Goal: Task Accomplishment & Management: Use online tool/utility

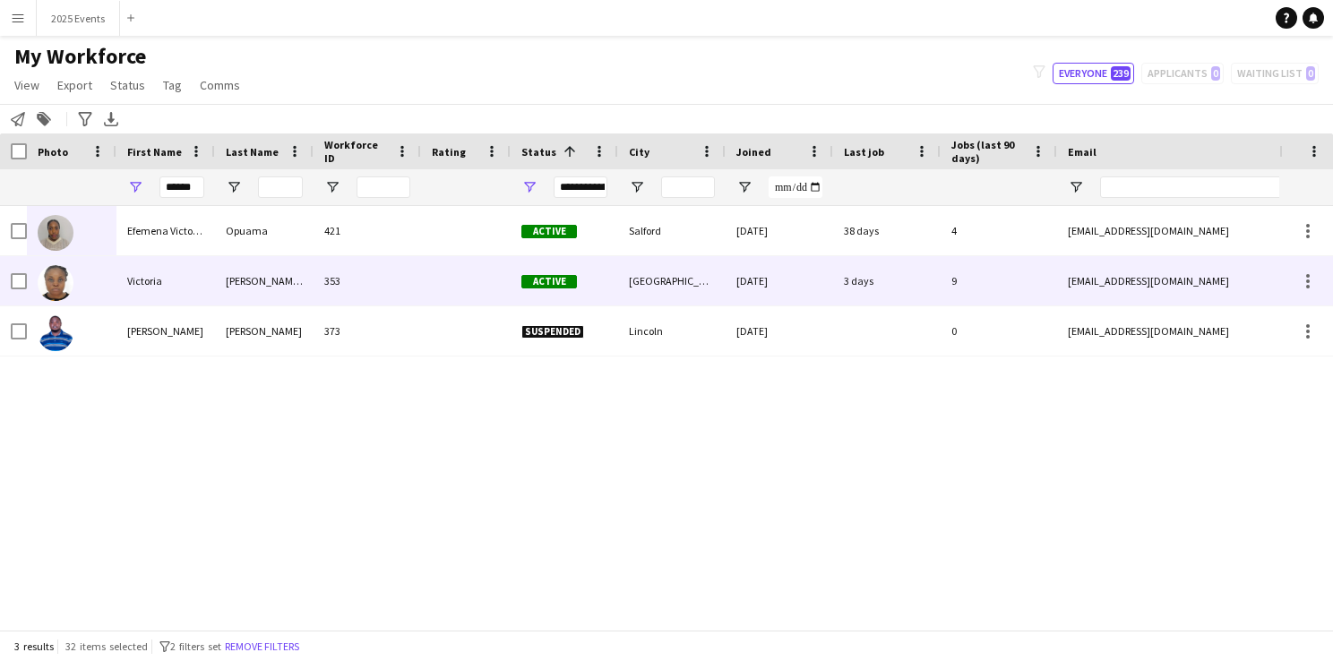
type input "******"
click at [56, 286] on img at bounding box center [56, 283] width 36 height 36
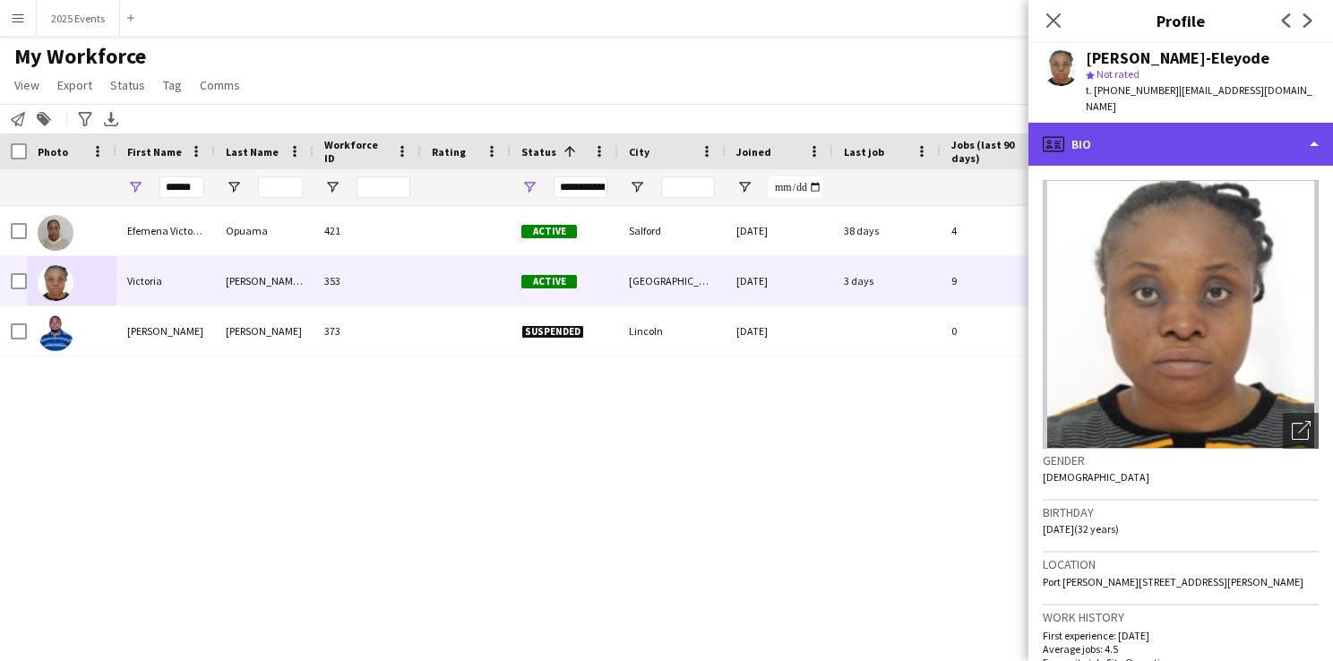
click at [1238, 145] on div "profile Bio" at bounding box center [1180, 144] width 305 height 43
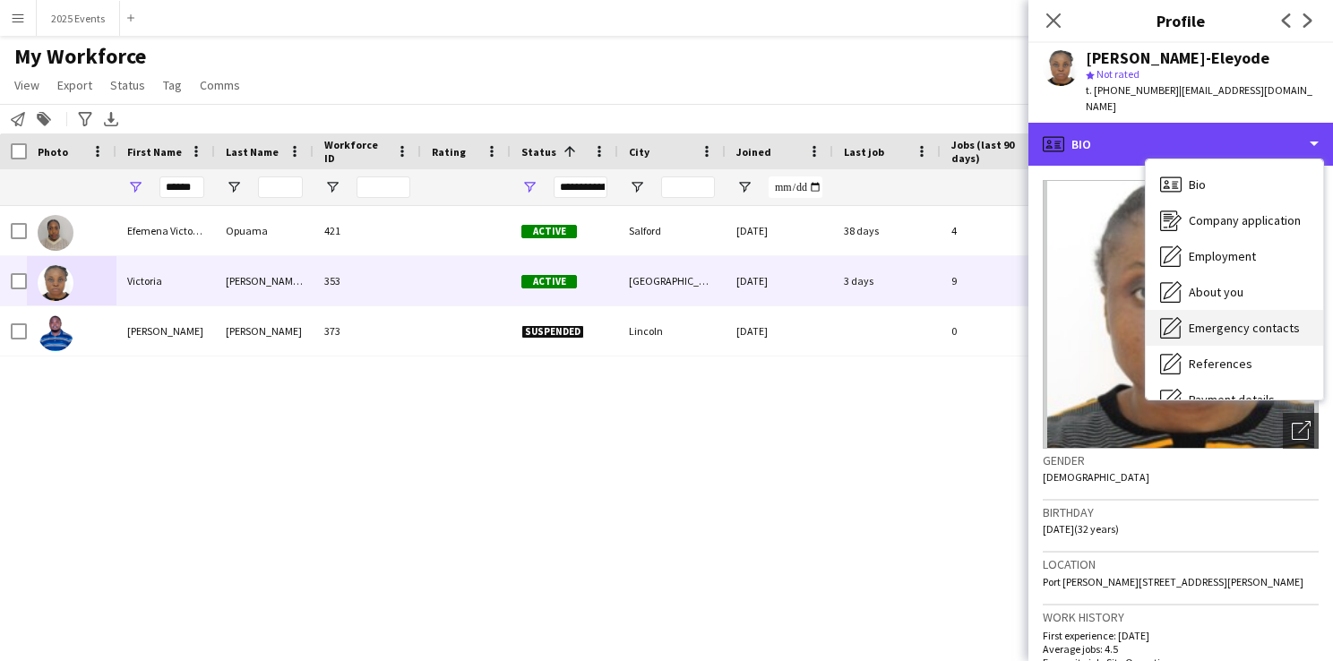
scroll to position [133, 0]
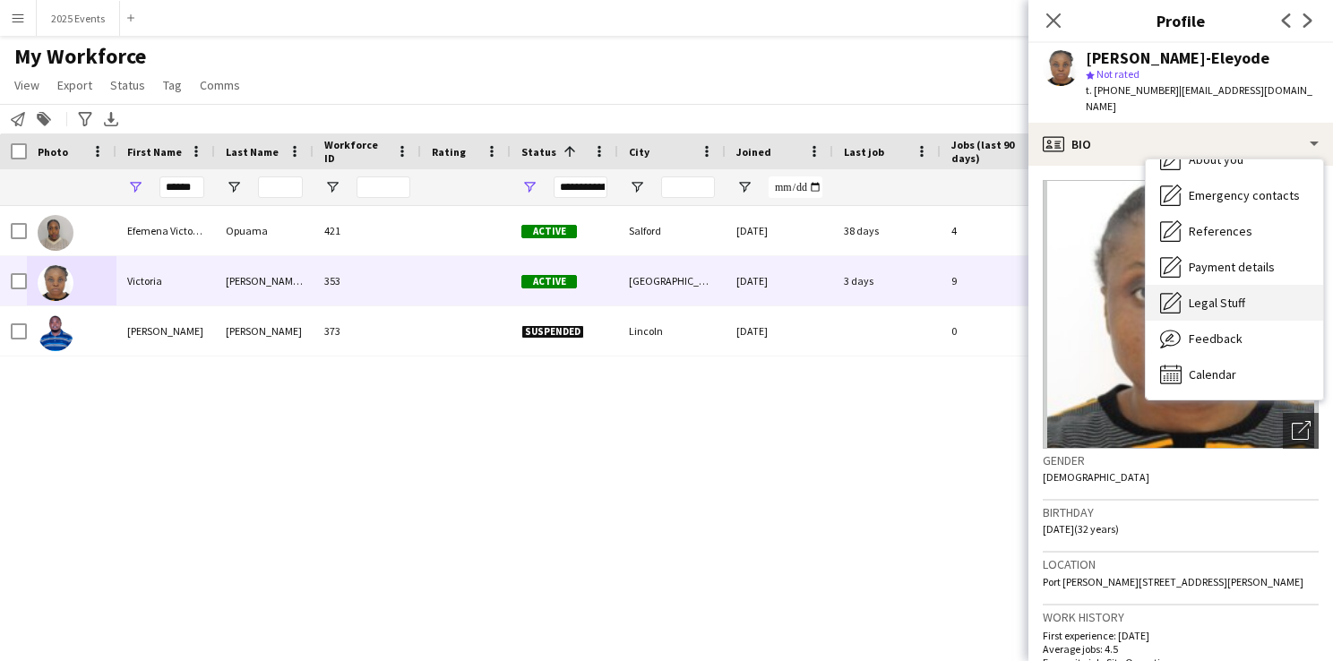
click at [1225, 295] on span "Legal Stuff" at bounding box center [1217, 303] width 56 height 16
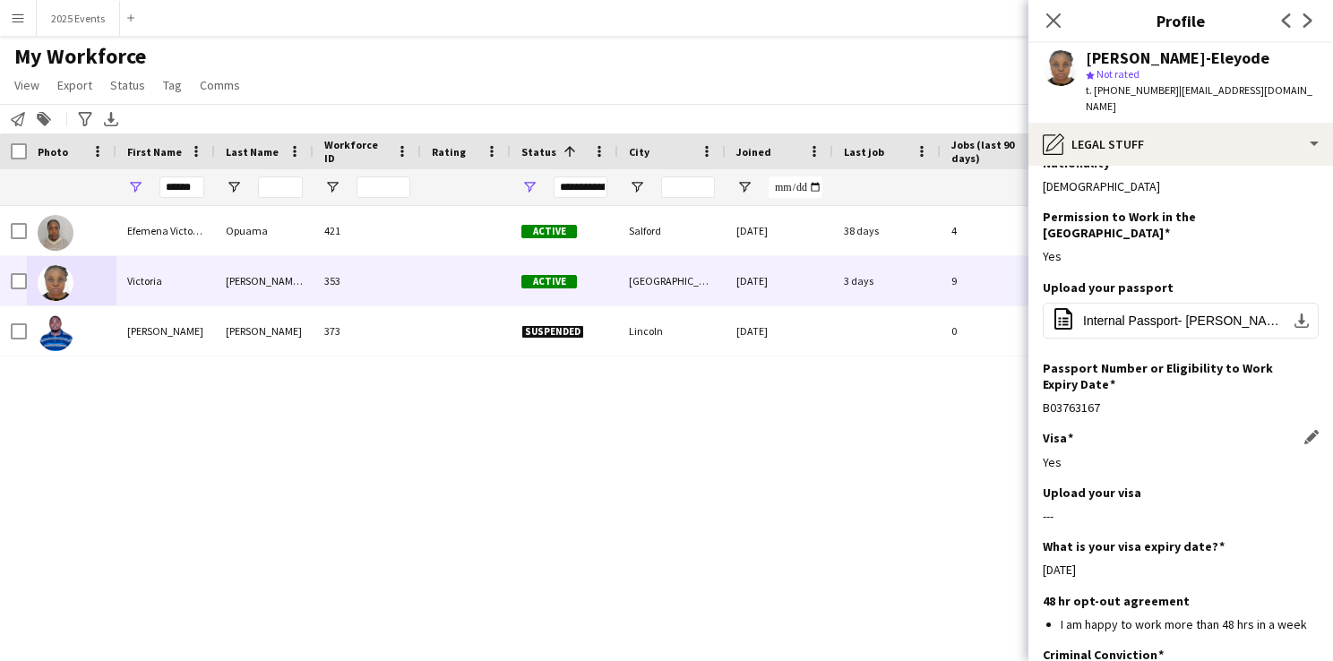
scroll to position [24, 0]
click at [1174, 314] on span "Internal Passport- Adeyemo-Eleyode Victoria.pdf" at bounding box center [1184, 321] width 202 height 14
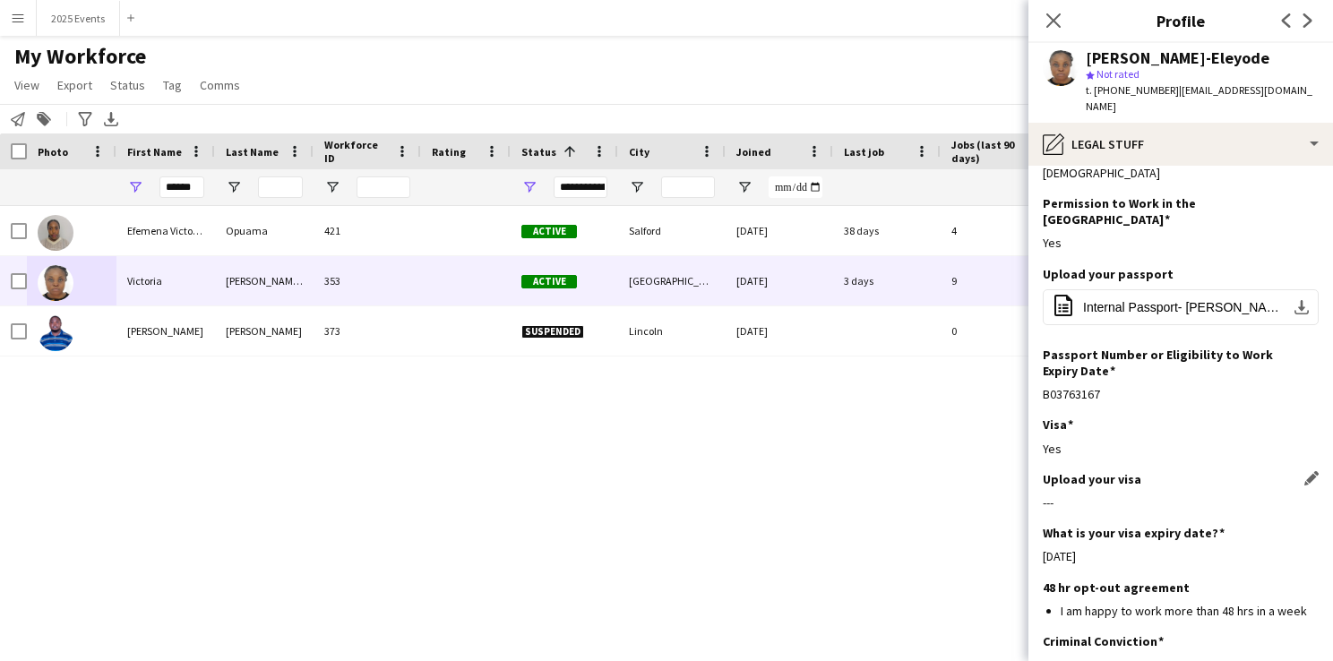
scroll to position [34, 0]
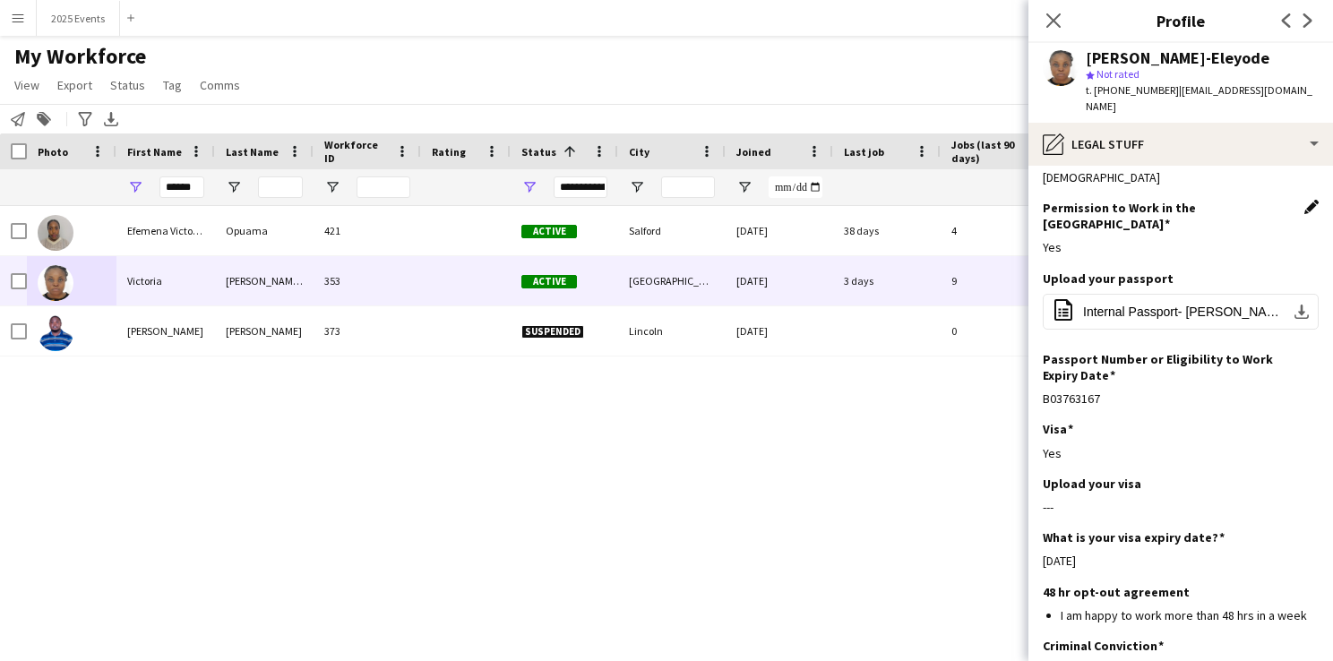
click at [1304, 200] on app-icon "Edit this field" at bounding box center [1311, 207] width 14 height 14
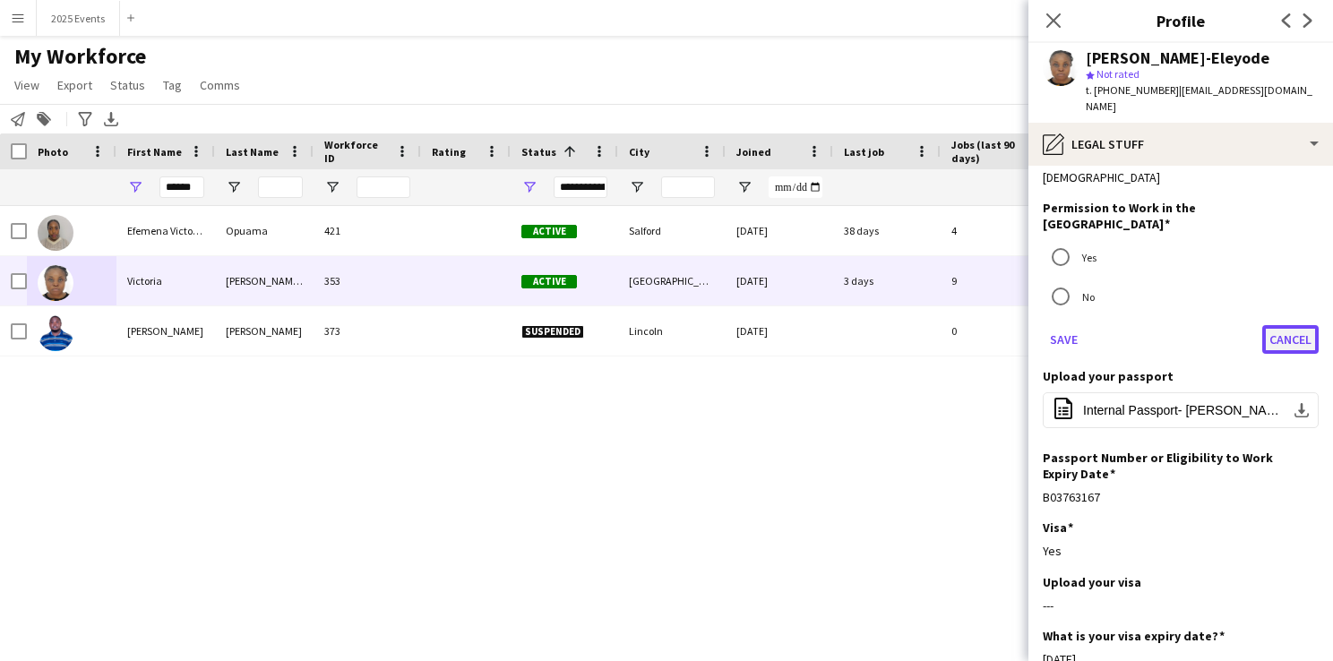
click at [1277, 325] on button "Cancel" at bounding box center [1290, 339] width 56 height 29
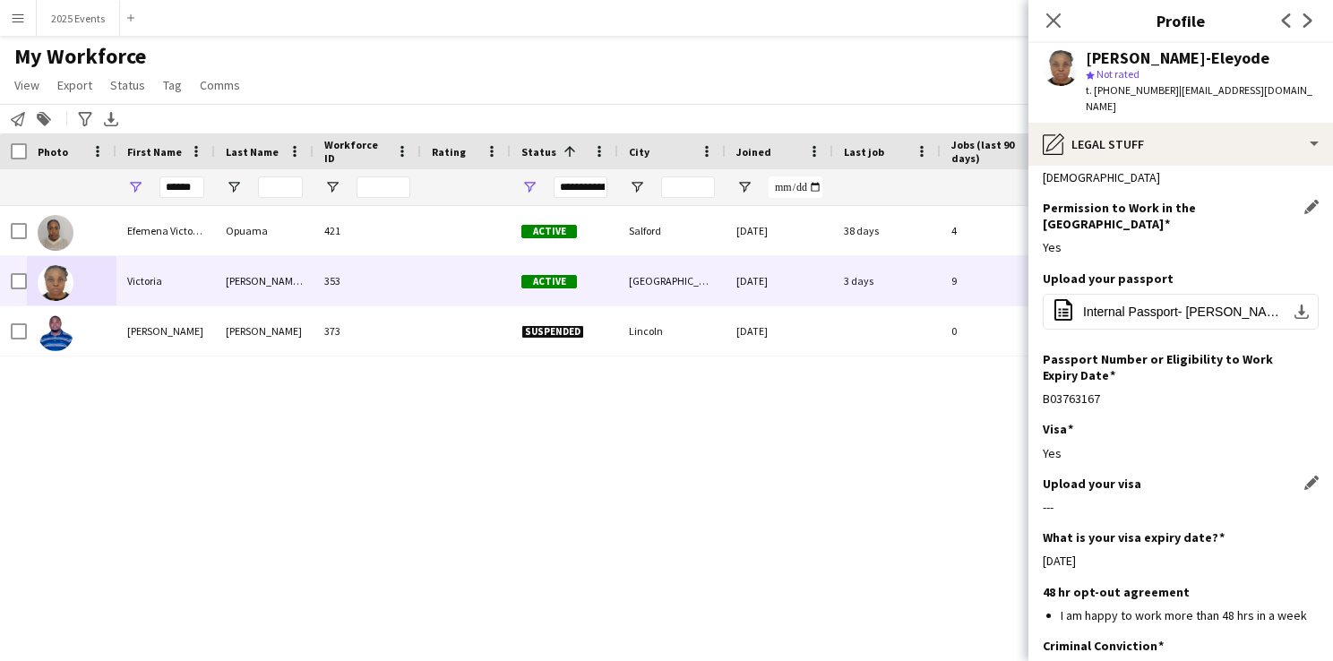
scroll to position [0, 0]
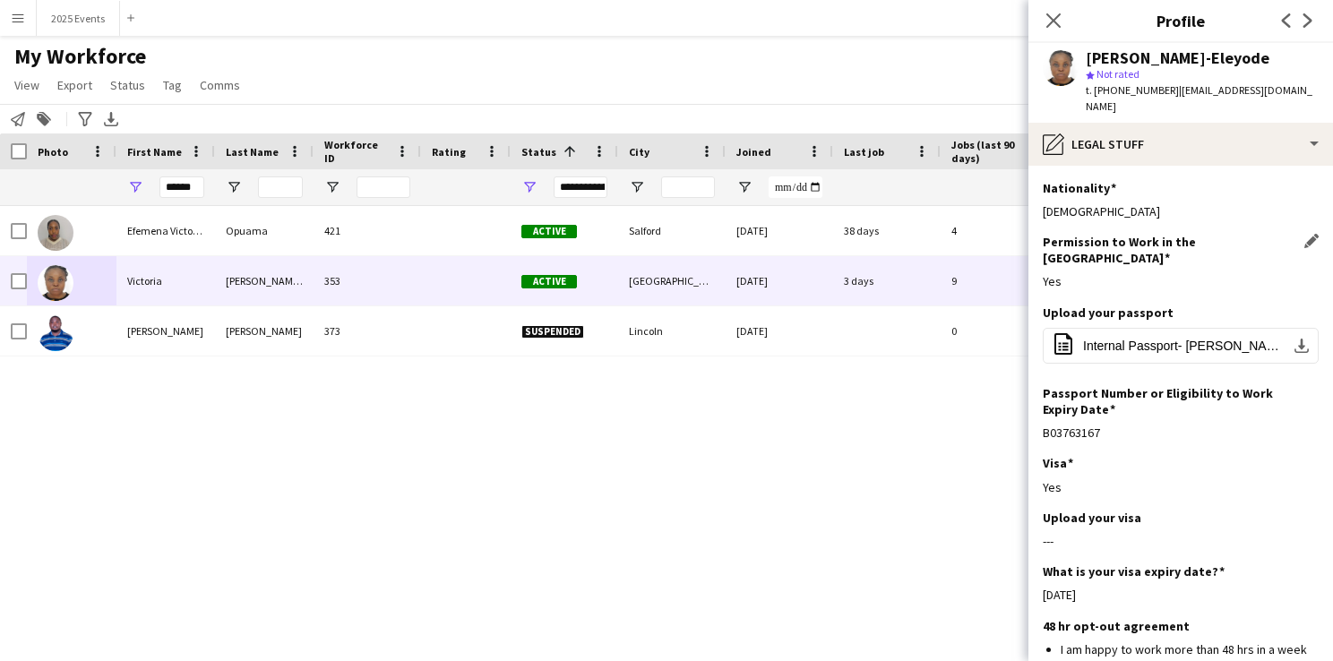
click at [940, 425] on div "Efemena Victoria Opuama 421 Active Salford 05-07-2025 38 days 4 efevicky.ev@gma…" at bounding box center [639, 411] width 1279 height 410
click at [1054, 15] on icon "Close pop-in" at bounding box center [1052, 20] width 17 height 17
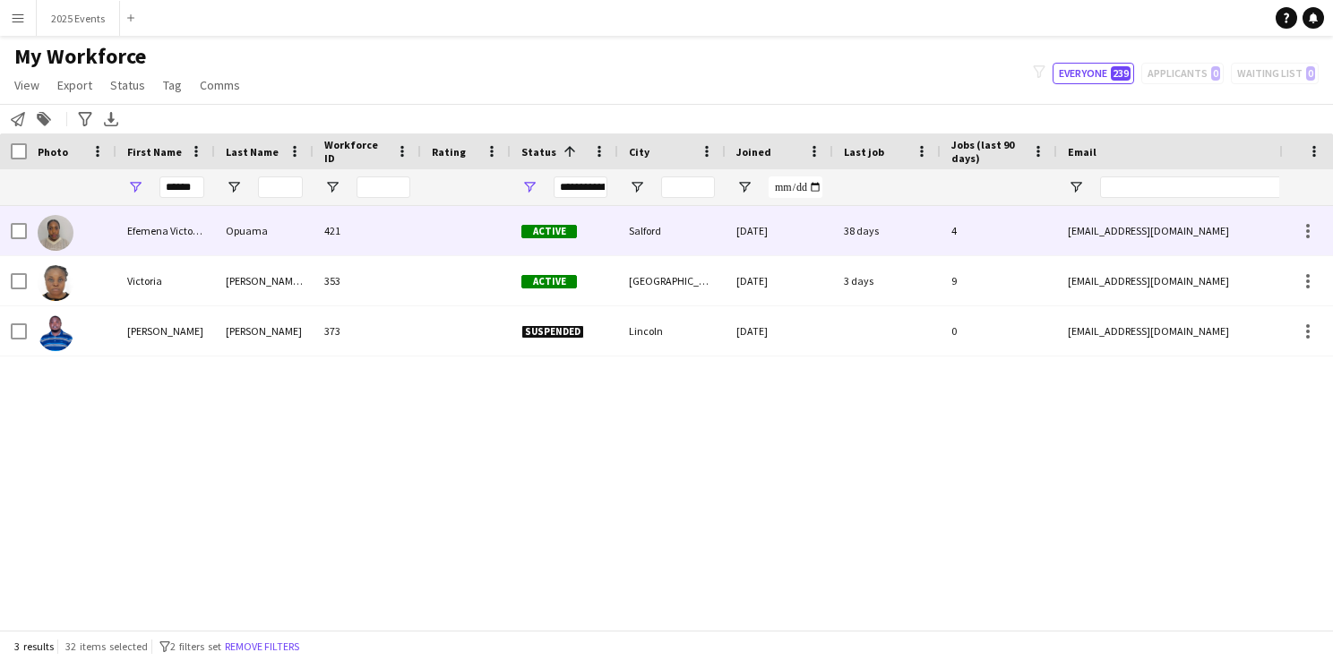
click at [64, 229] on img at bounding box center [56, 233] width 36 height 36
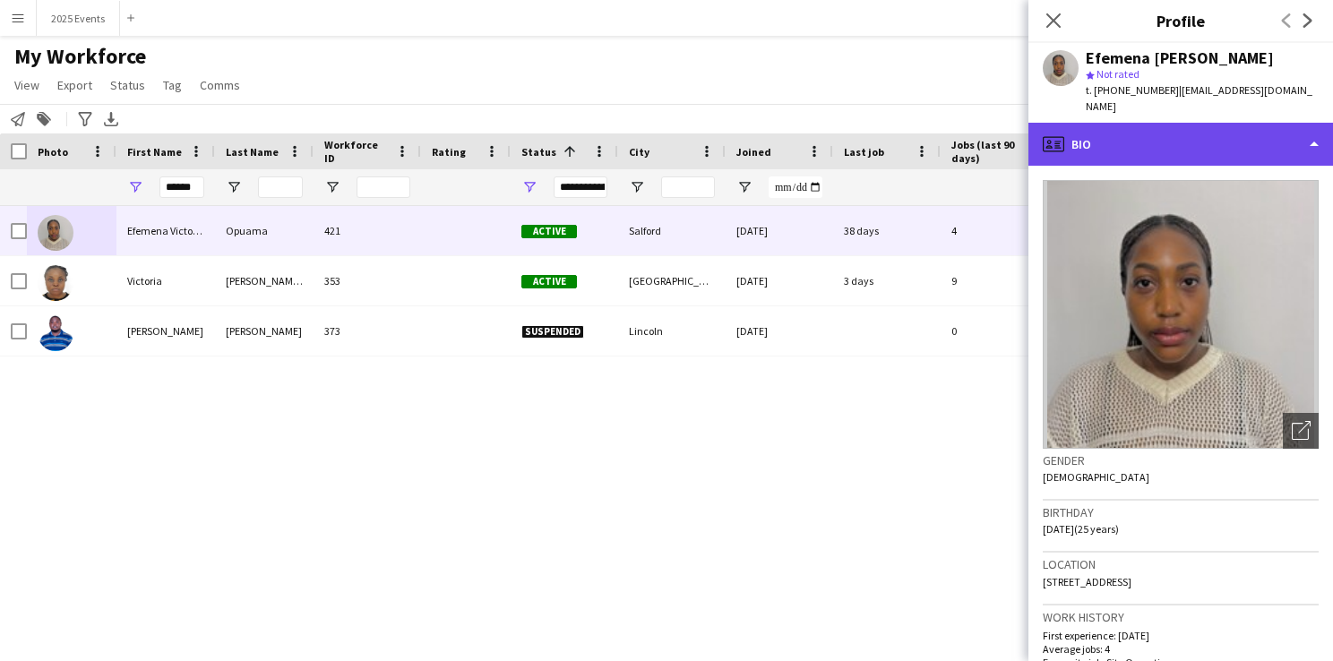
click at [1291, 124] on div "profile Bio" at bounding box center [1180, 144] width 305 height 43
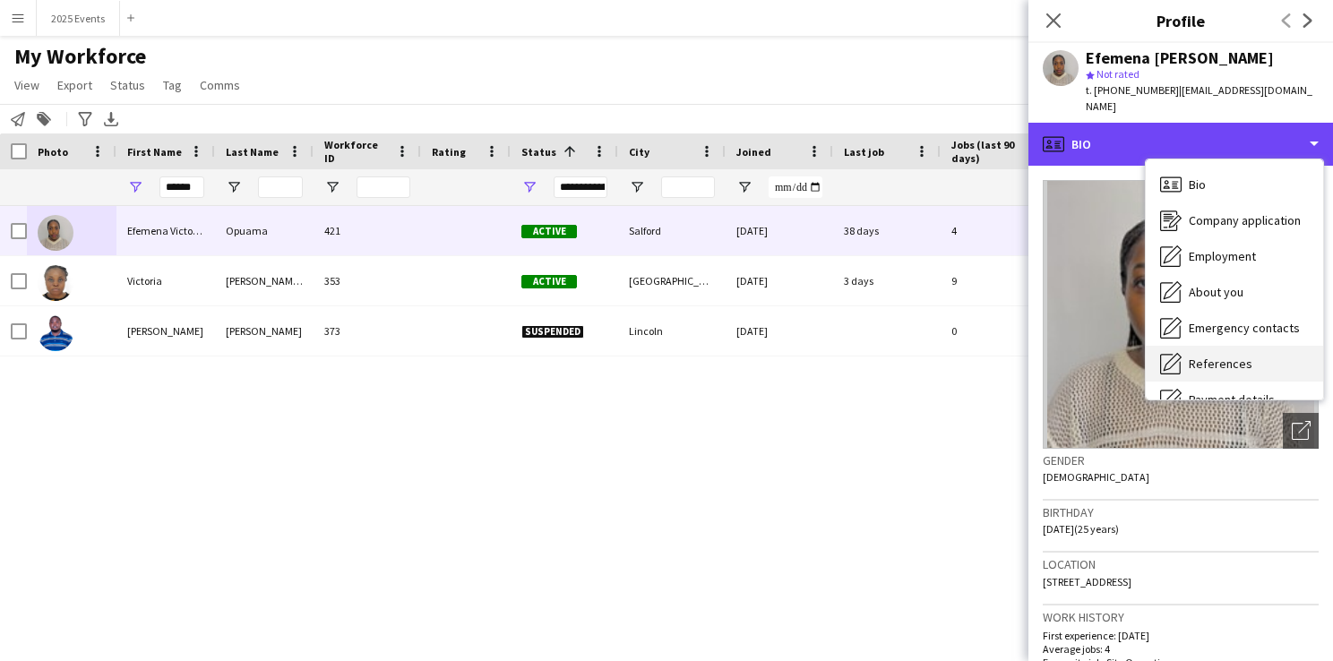
scroll to position [133, 0]
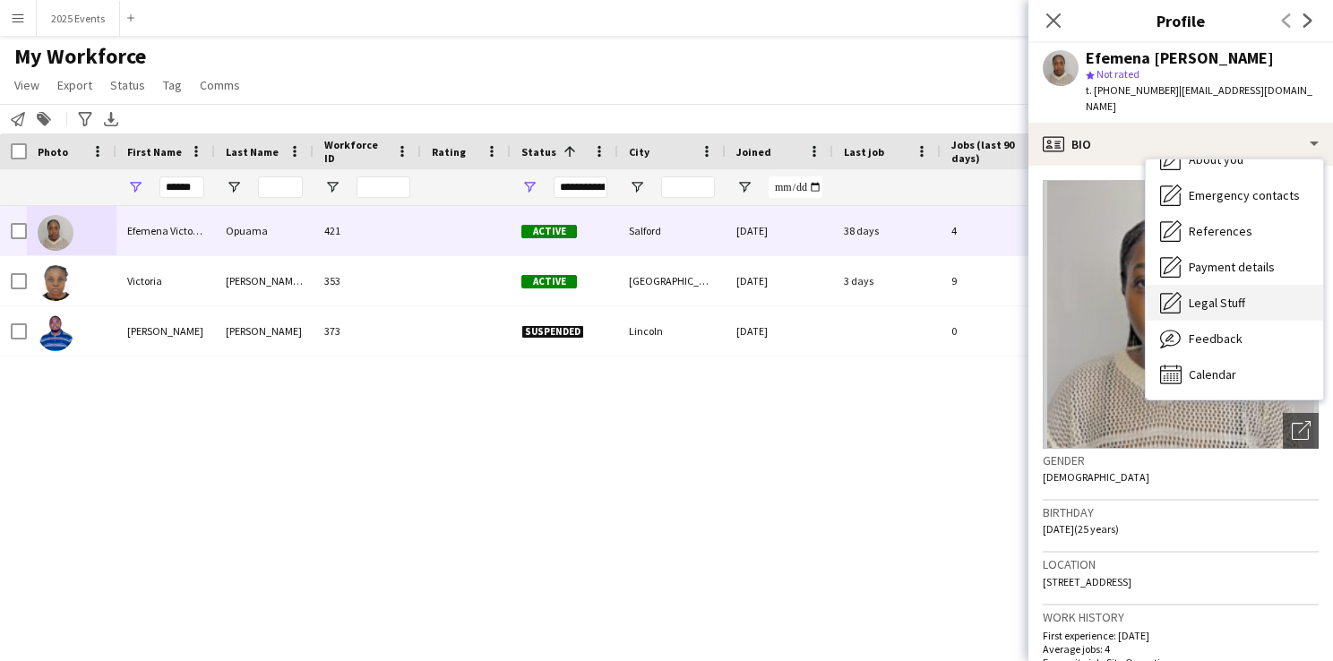
click at [1225, 299] on div "Legal Stuff Legal Stuff" at bounding box center [1234, 303] width 177 height 36
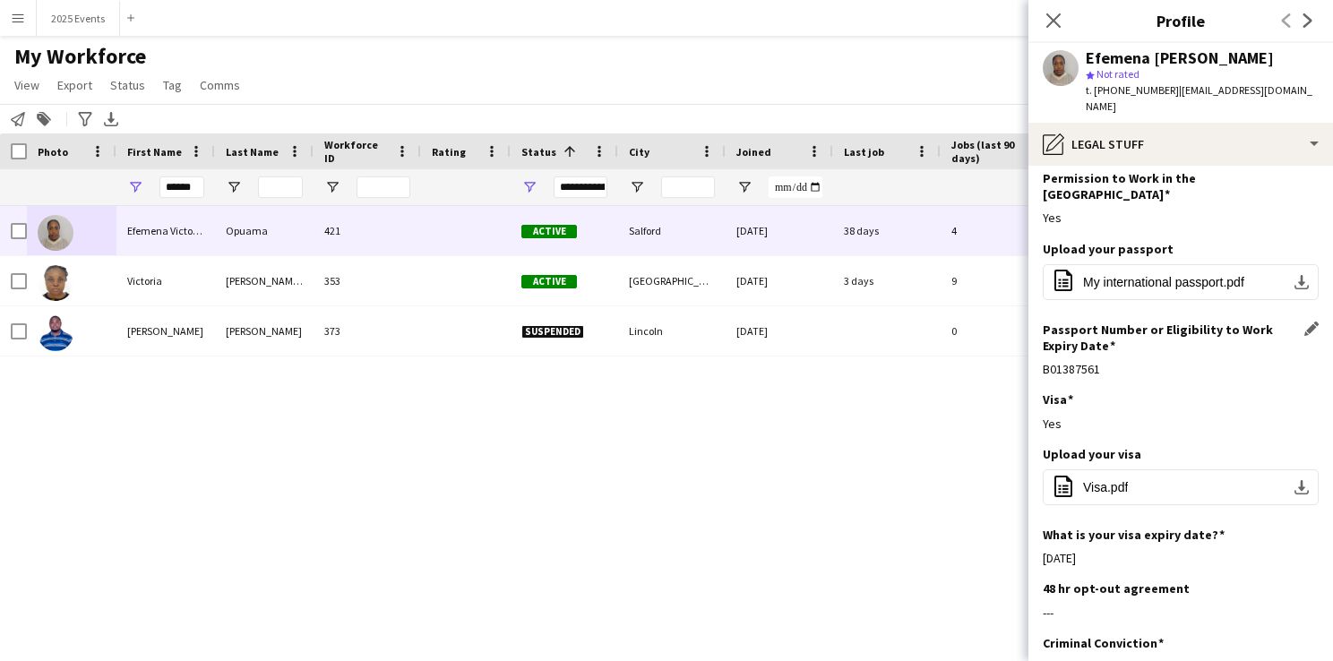
scroll to position [64, 0]
click at [1111, 479] on span "Visa.pdf" at bounding box center [1105, 486] width 45 height 14
click at [1053, 12] on icon "Close pop-in" at bounding box center [1052, 20] width 17 height 17
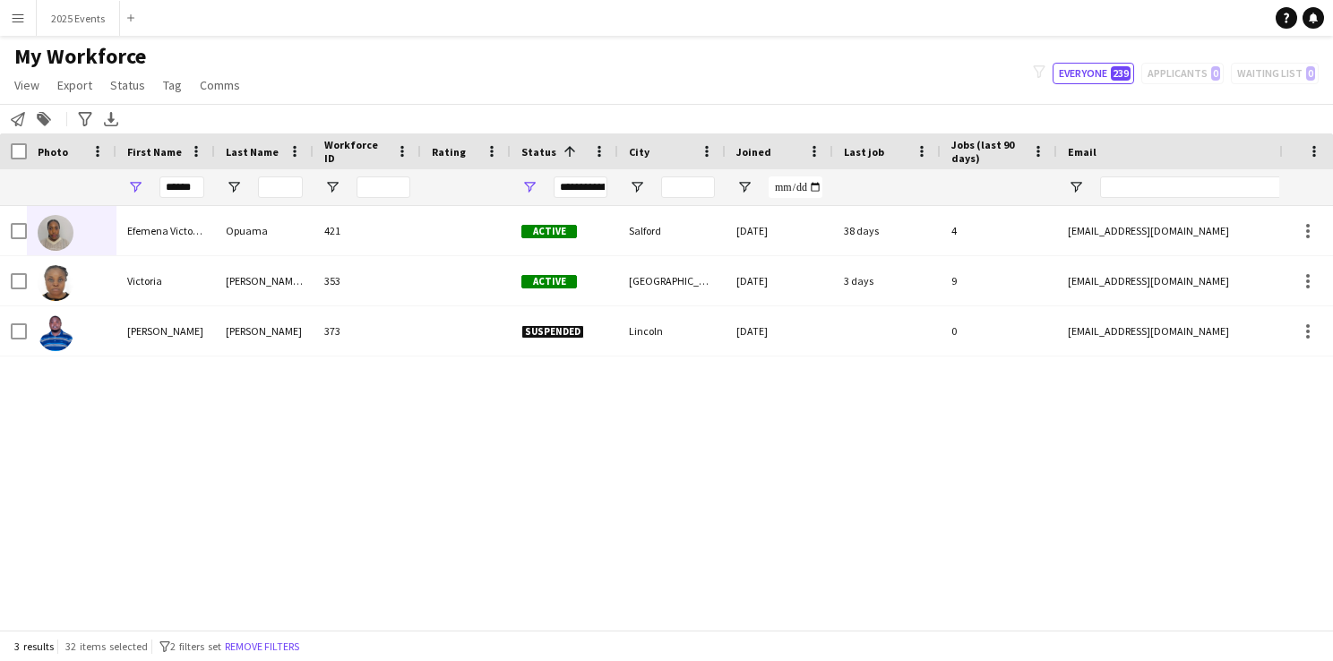
click at [654, 400] on div "Efemena Victoria Opuama 421 Active Salford 05-07-2025 38 days 4 efevicky.ev@gma…" at bounding box center [639, 411] width 1279 height 410
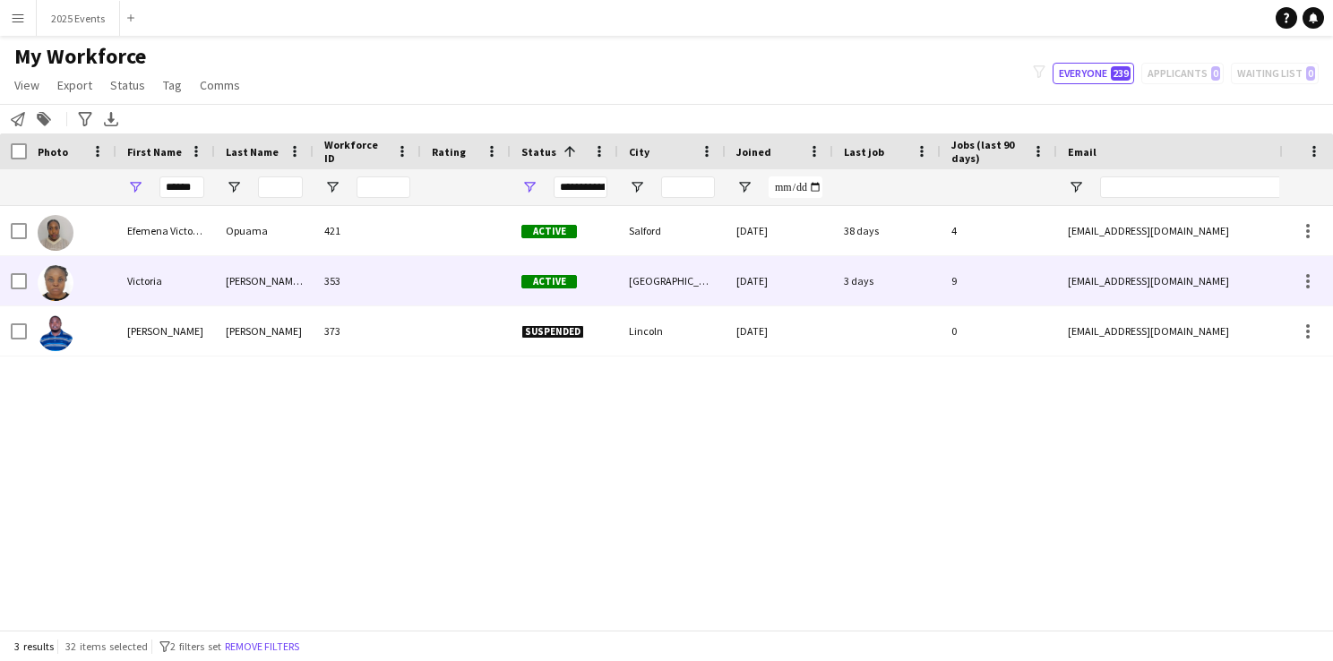
click at [49, 276] on img at bounding box center [56, 283] width 36 height 36
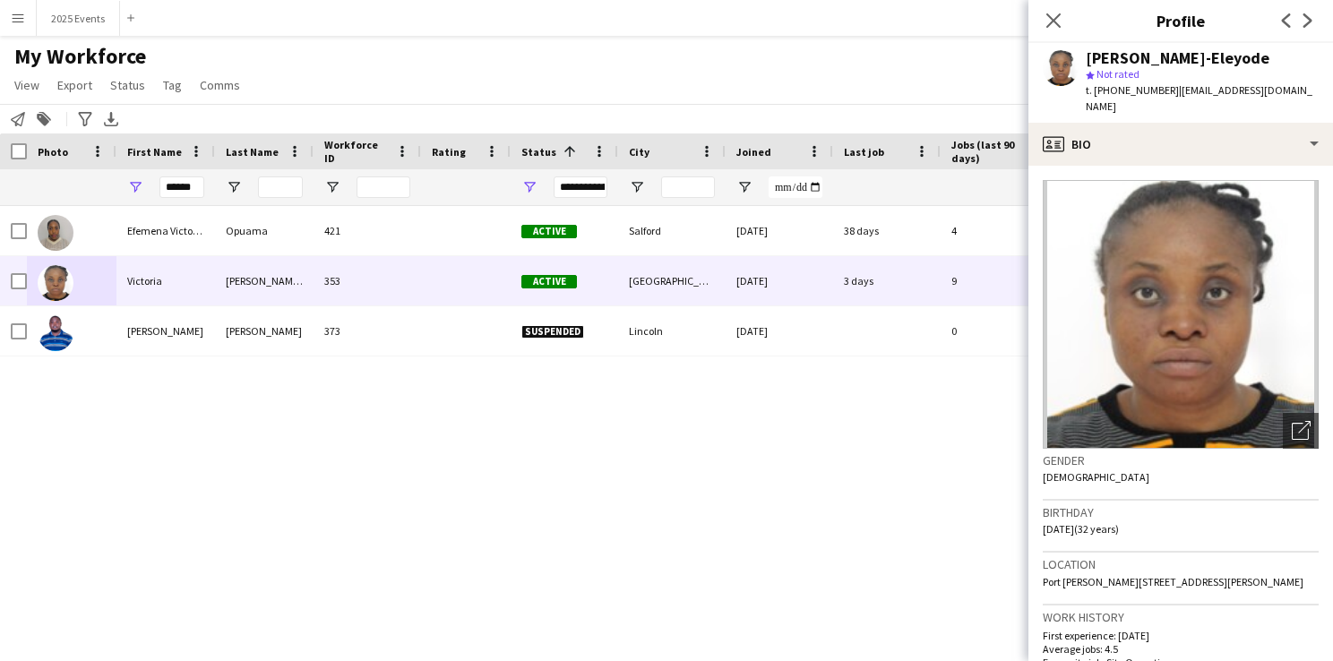
click at [821, 490] on div "Efemena Victoria Opuama 421 Active Salford 05-07-2025 38 days 4 efevicky.ev@gma…" at bounding box center [639, 411] width 1279 height 410
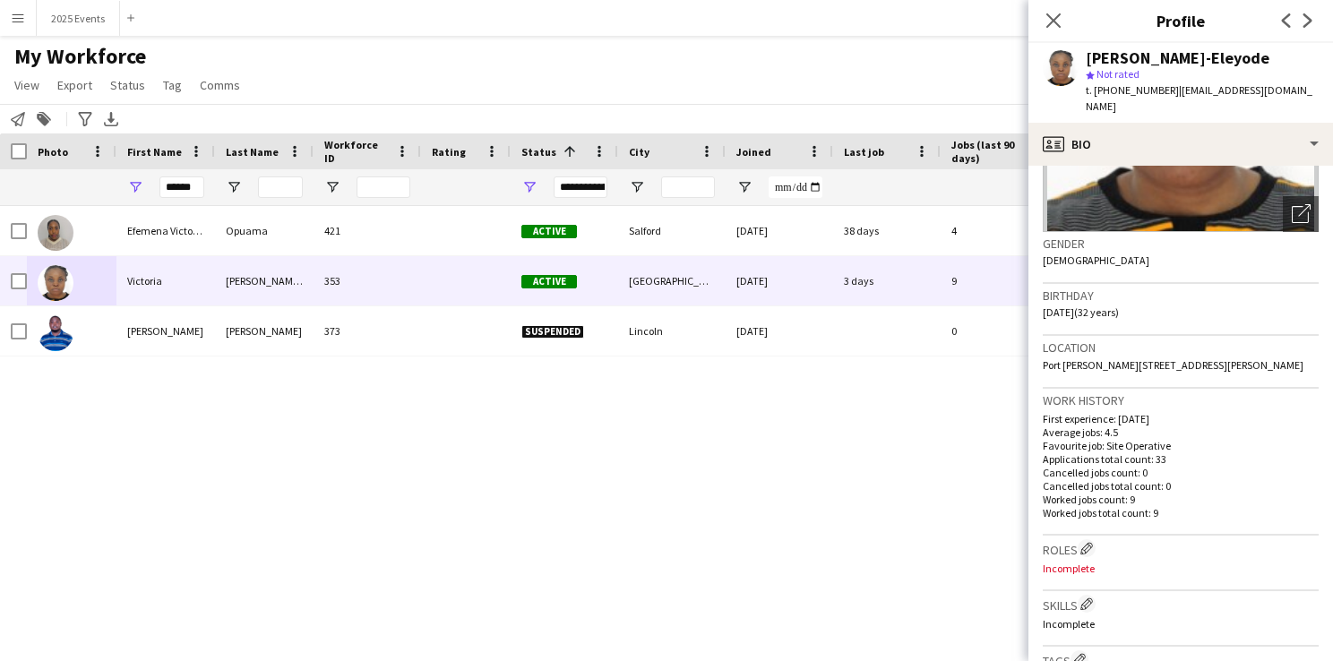
scroll to position [218, 0]
click at [1053, 13] on icon "Close pop-in" at bounding box center [1052, 20] width 17 height 17
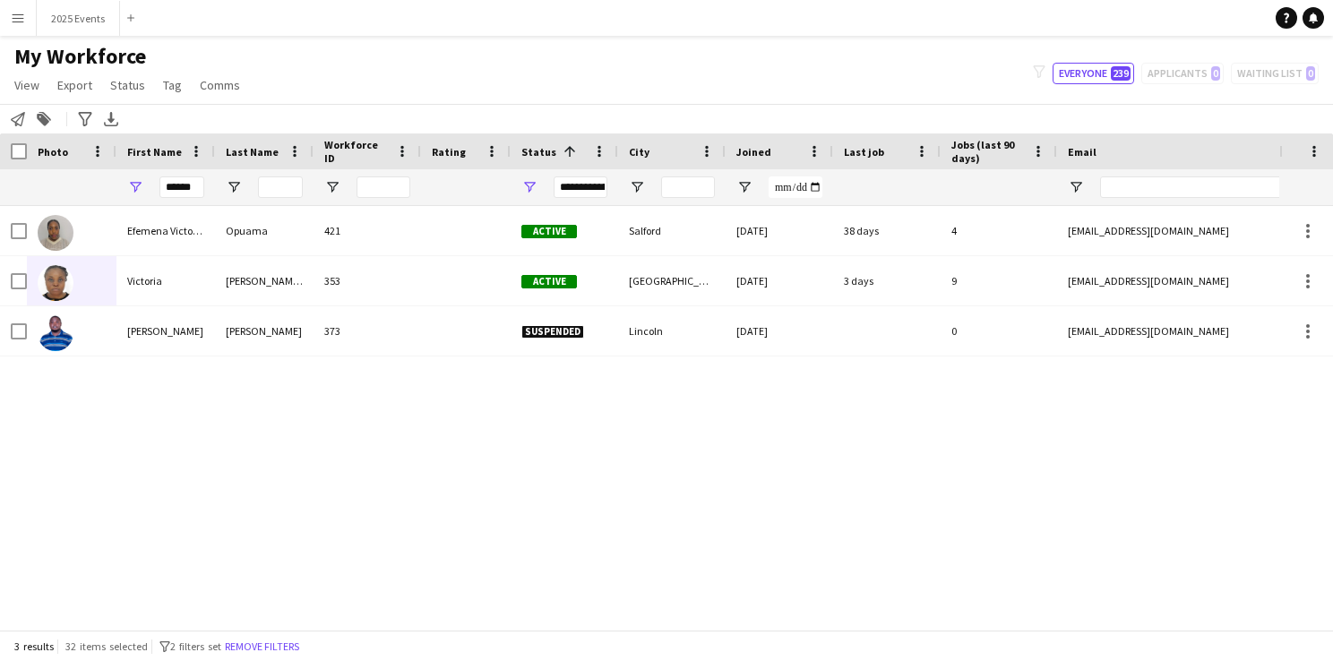
click at [23, 21] on app-icon "Menu" at bounding box center [18, 18] width 14 height 14
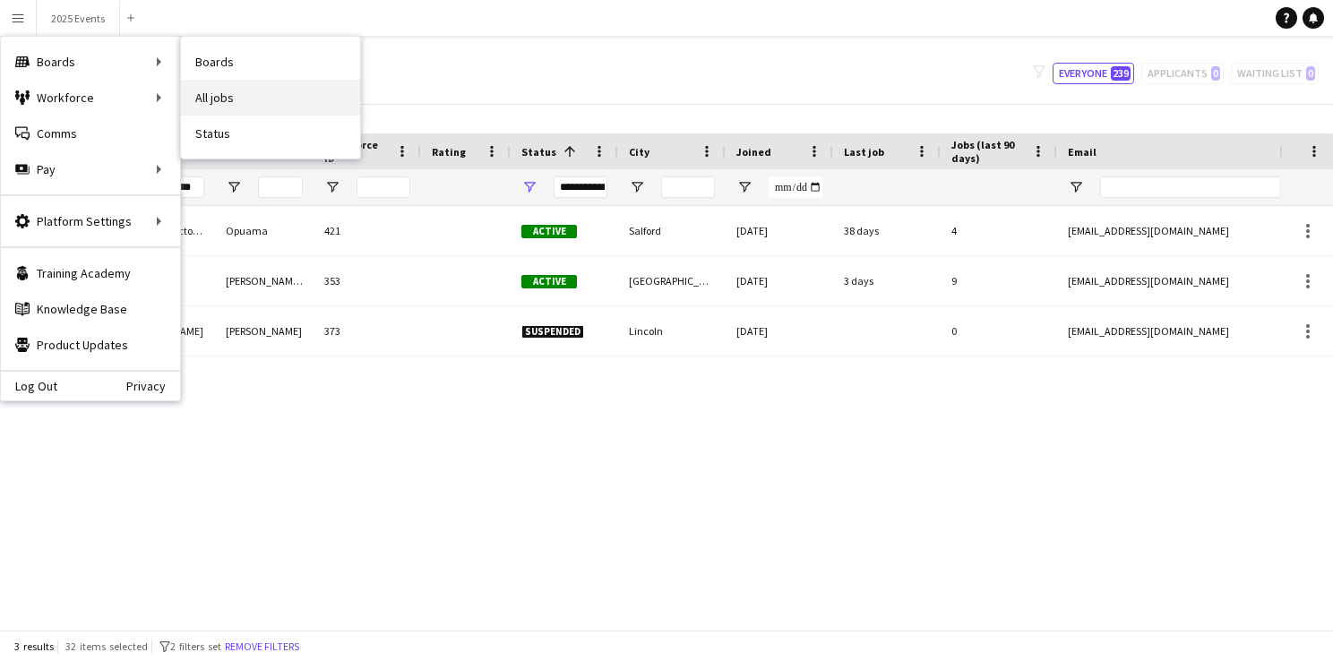
click at [245, 91] on link "All jobs" at bounding box center [270, 98] width 179 height 36
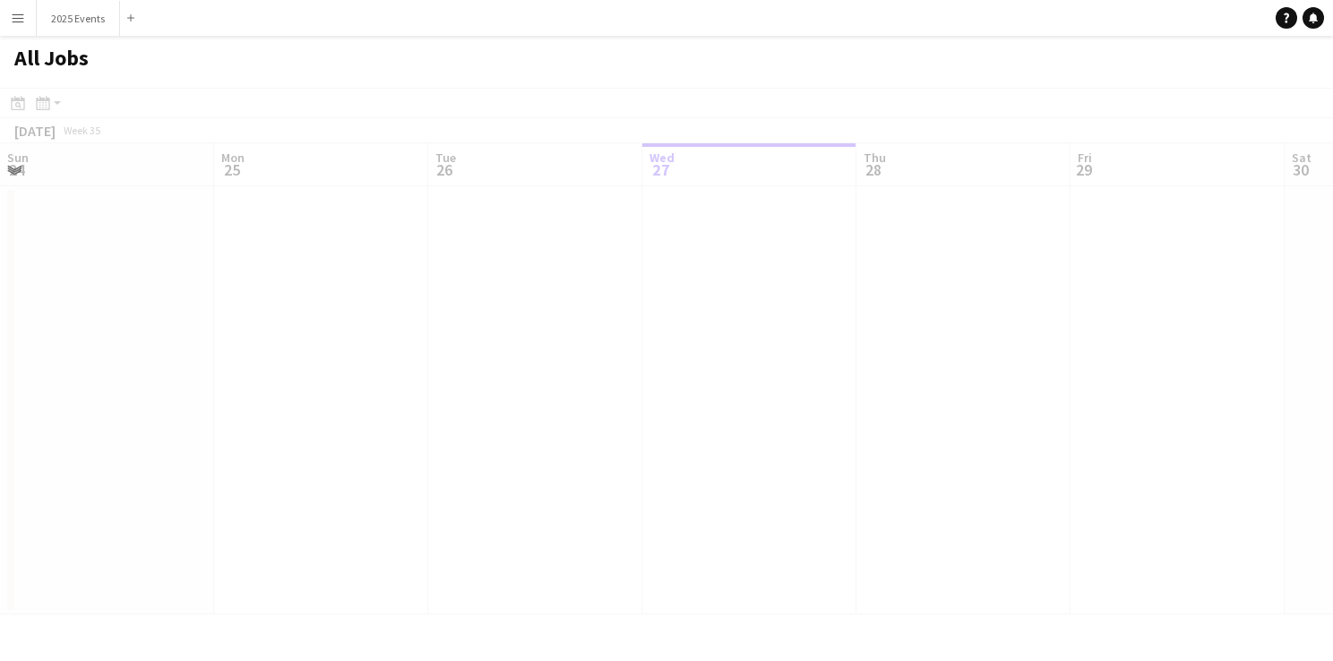
scroll to position [0, 428]
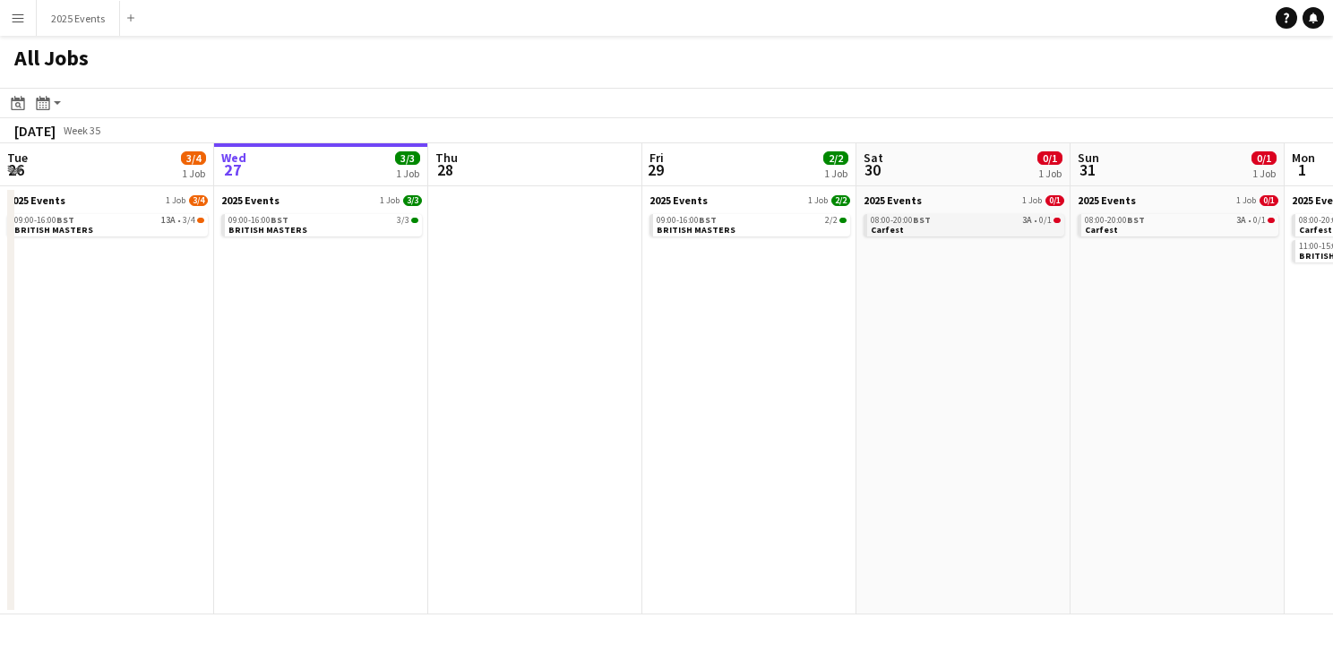
click at [903, 233] on link "08:00-20:00 BST 3A • 0/1 Carfest" at bounding box center [966, 224] width 190 height 21
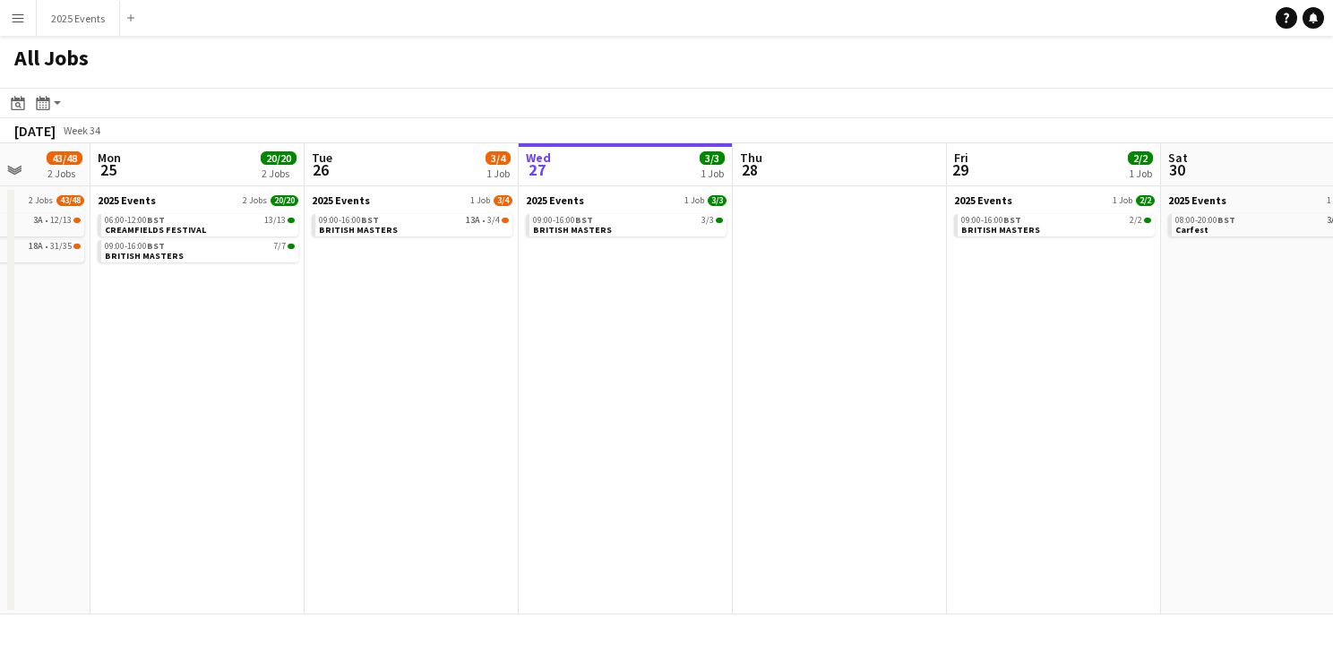
scroll to position [0, 469]
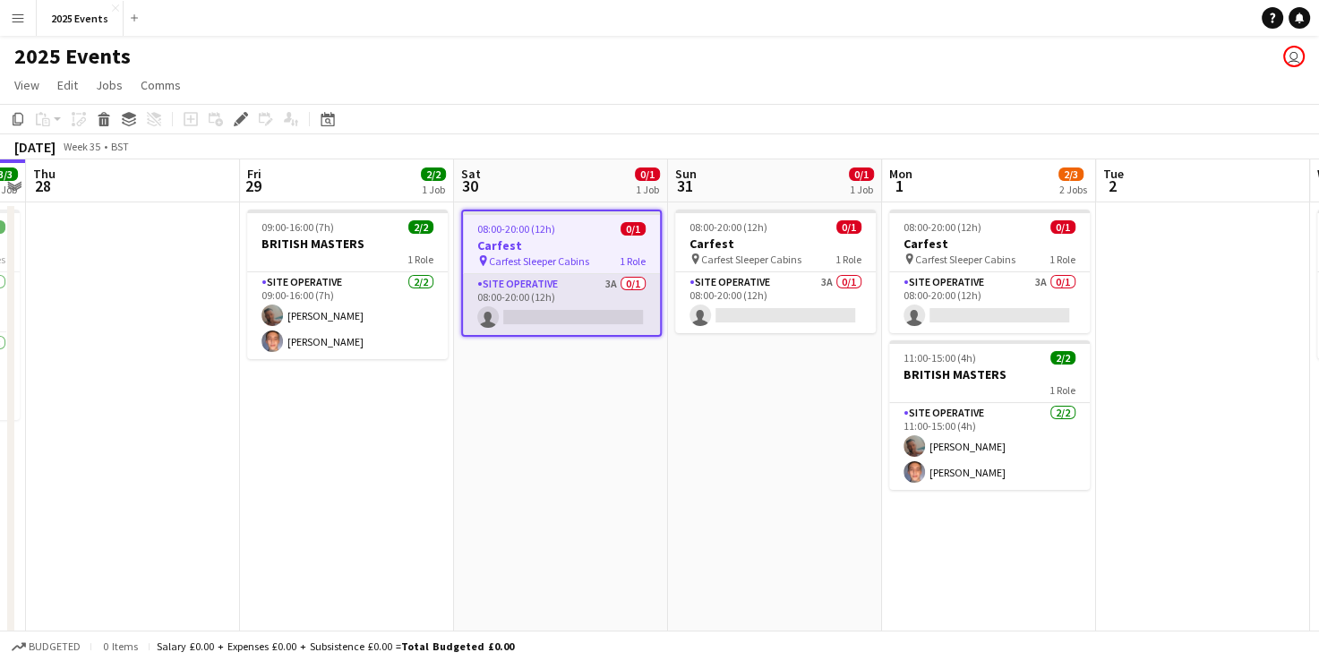
click at [569, 290] on app-card-role "Site Operative 3A 0/1 08:00-20:00 (12h) single-neutral-actions" at bounding box center [561, 304] width 197 height 61
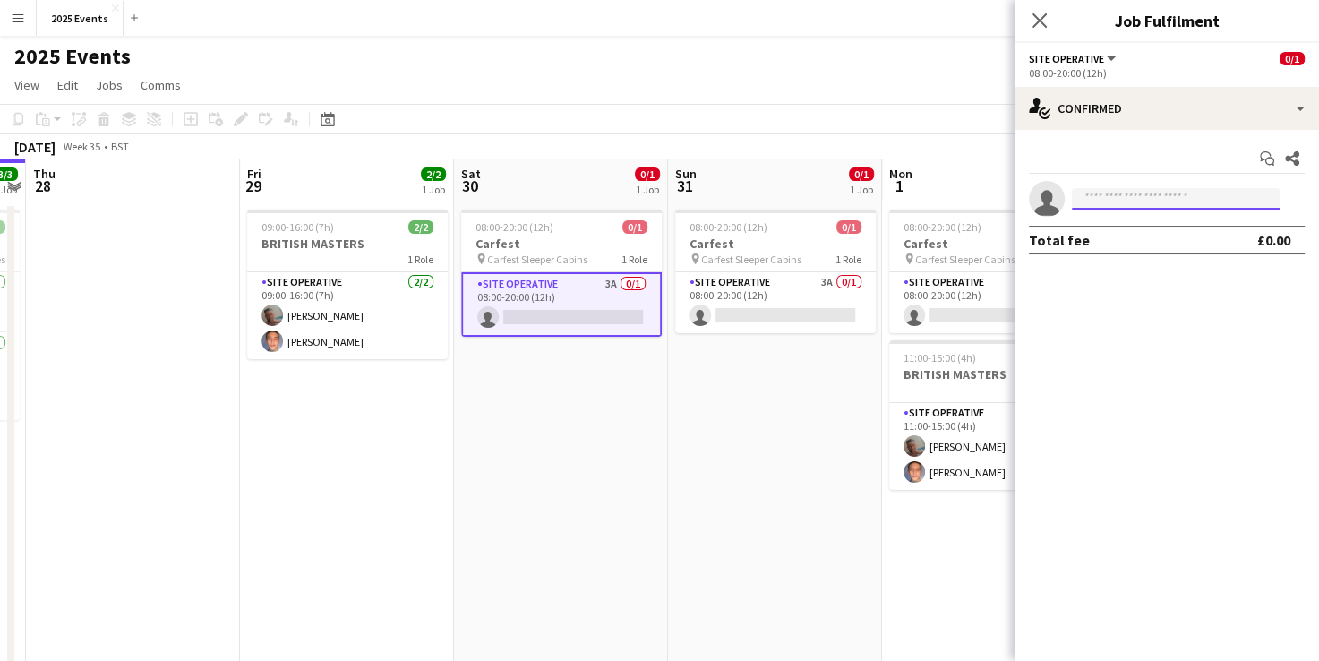
click at [1125, 202] on input at bounding box center [1176, 198] width 208 height 21
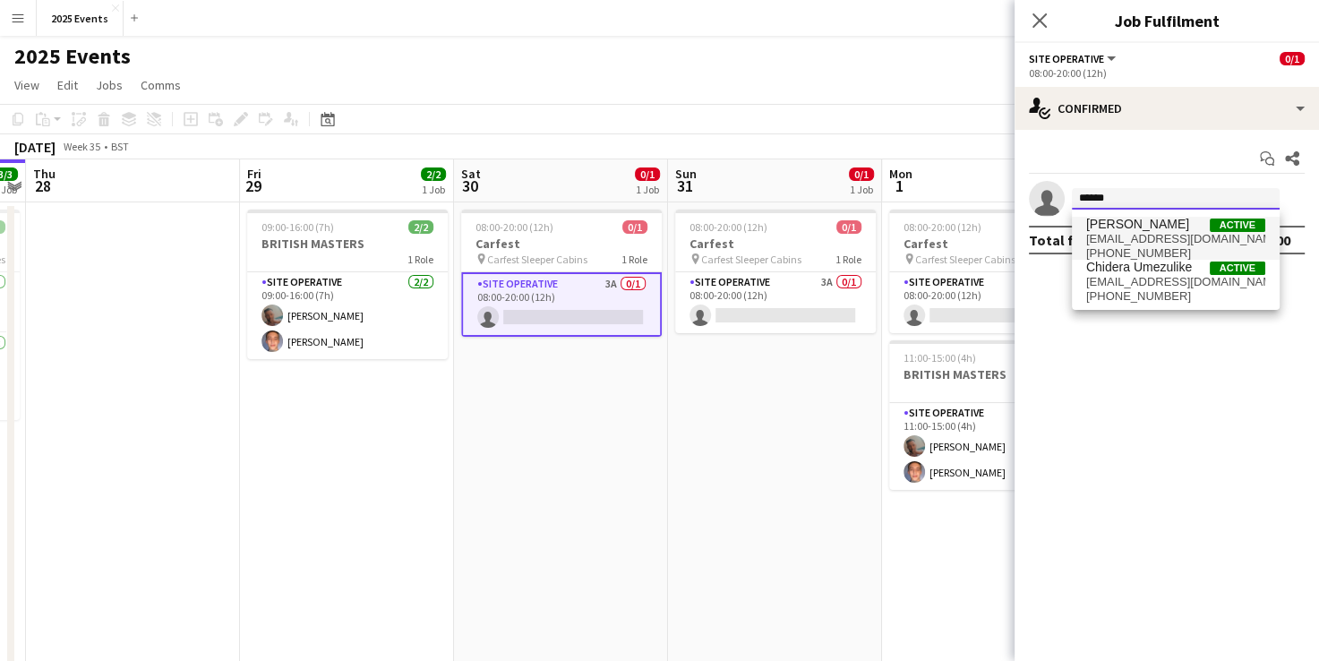
type input "******"
click at [1142, 245] on span "[EMAIL_ADDRESS][DOMAIN_NAME]" at bounding box center [1176, 239] width 179 height 14
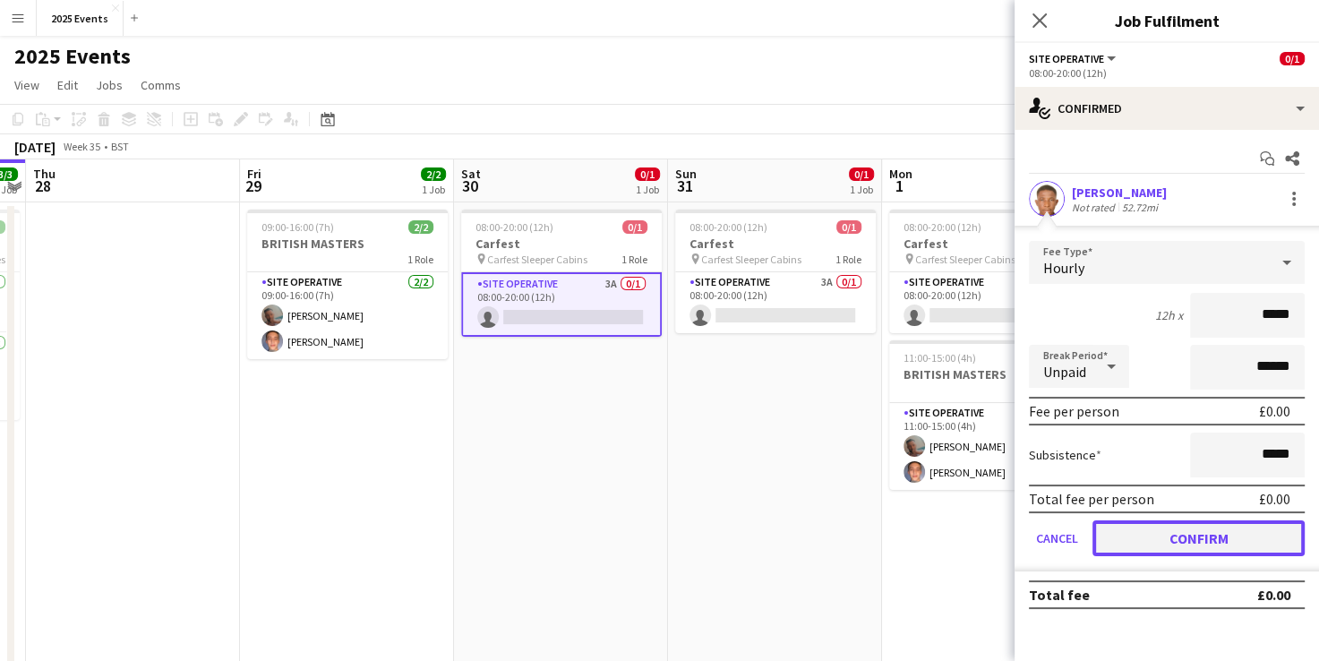
click at [1172, 521] on button "Confirm" at bounding box center [1199, 538] width 212 height 36
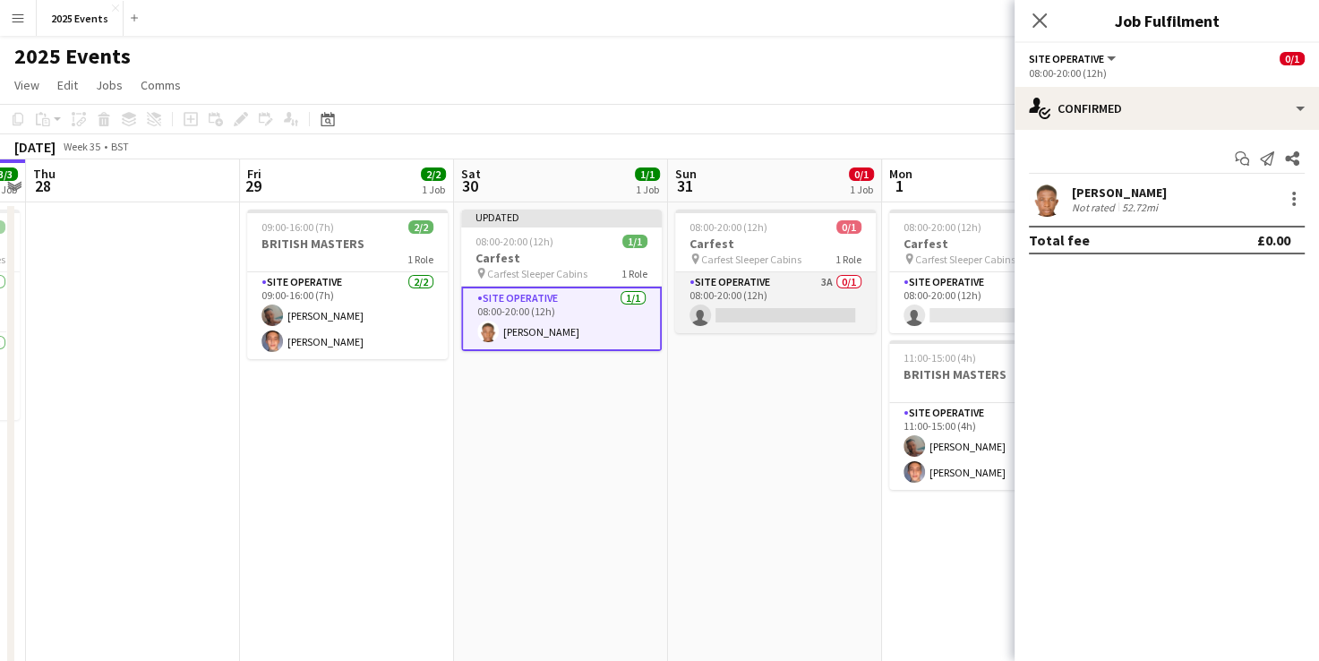
click at [736, 282] on app-card-role "Site Operative 3A 0/1 08:00-20:00 (12h) single-neutral-actions" at bounding box center [775, 302] width 201 height 61
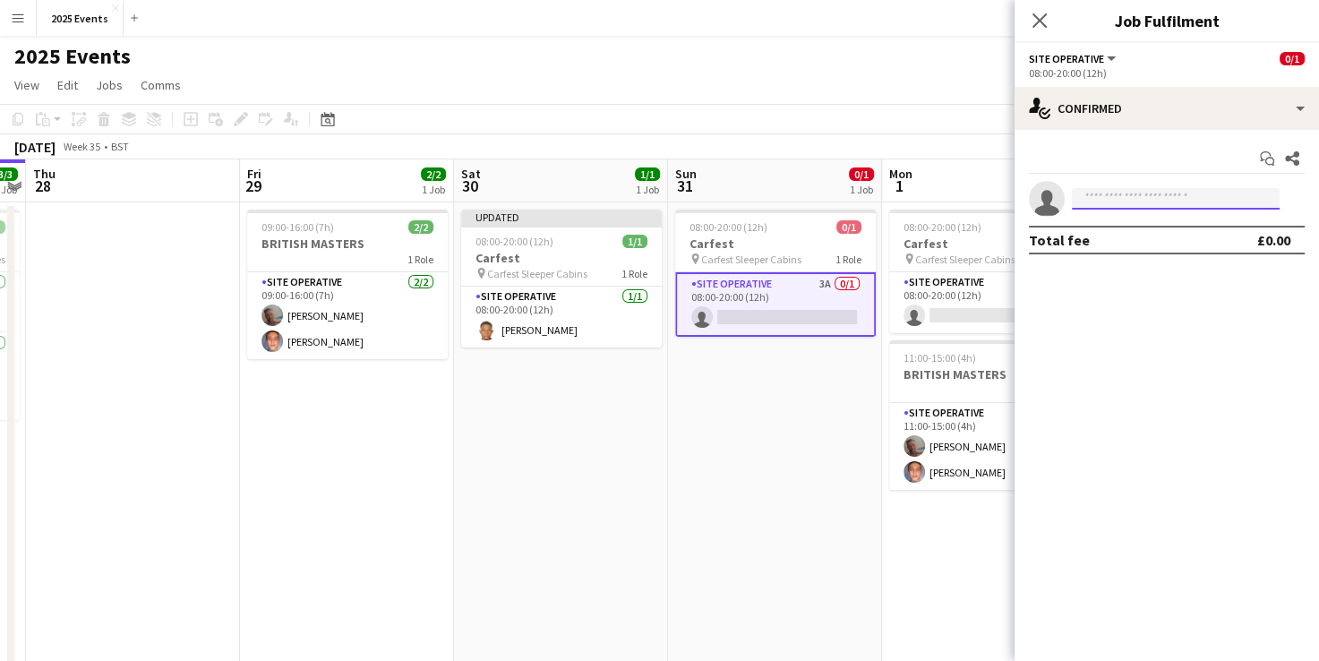
click at [1097, 201] on input at bounding box center [1176, 198] width 208 height 21
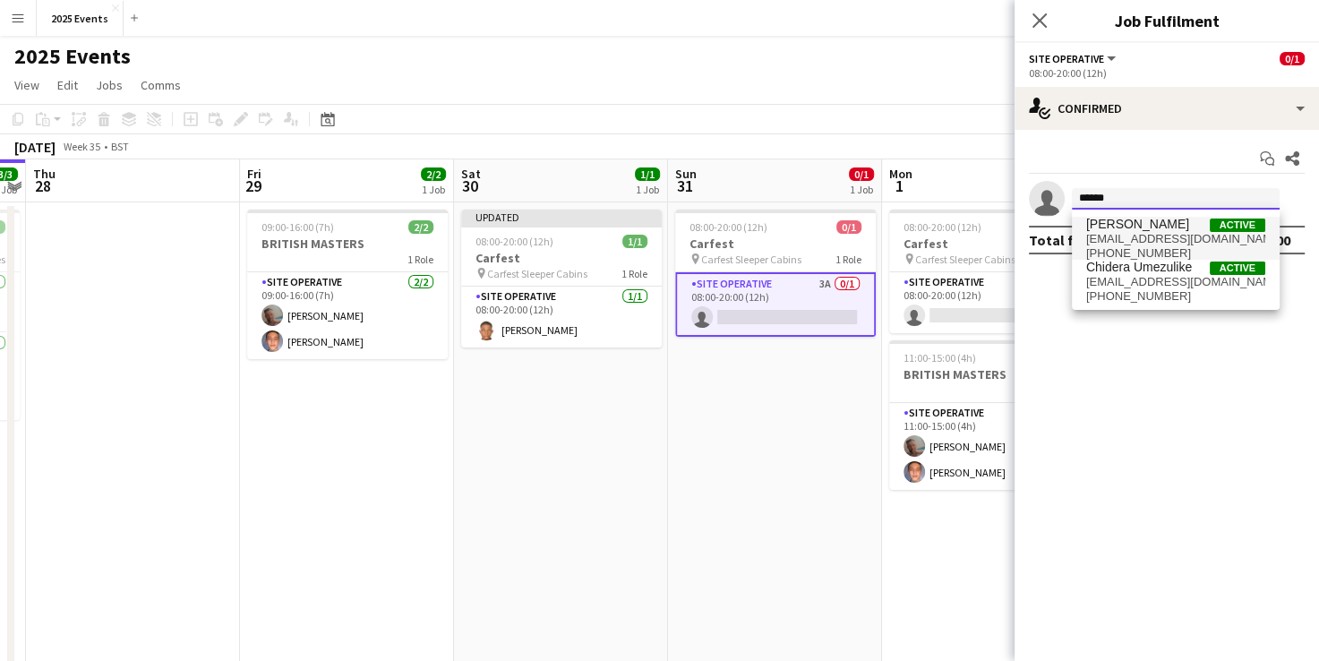
type input "******"
click at [1123, 232] on span "[EMAIL_ADDRESS][DOMAIN_NAME]" at bounding box center [1176, 239] width 179 height 14
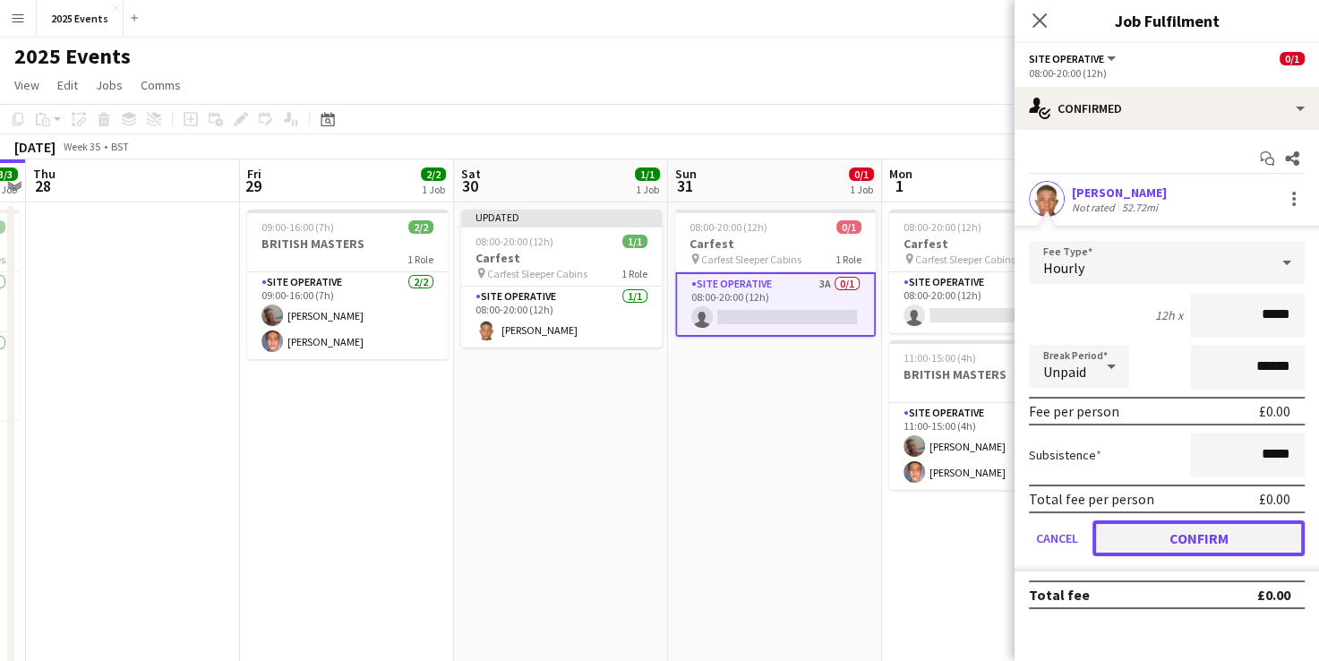
click at [1132, 523] on button "Confirm" at bounding box center [1199, 538] width 212 height 36
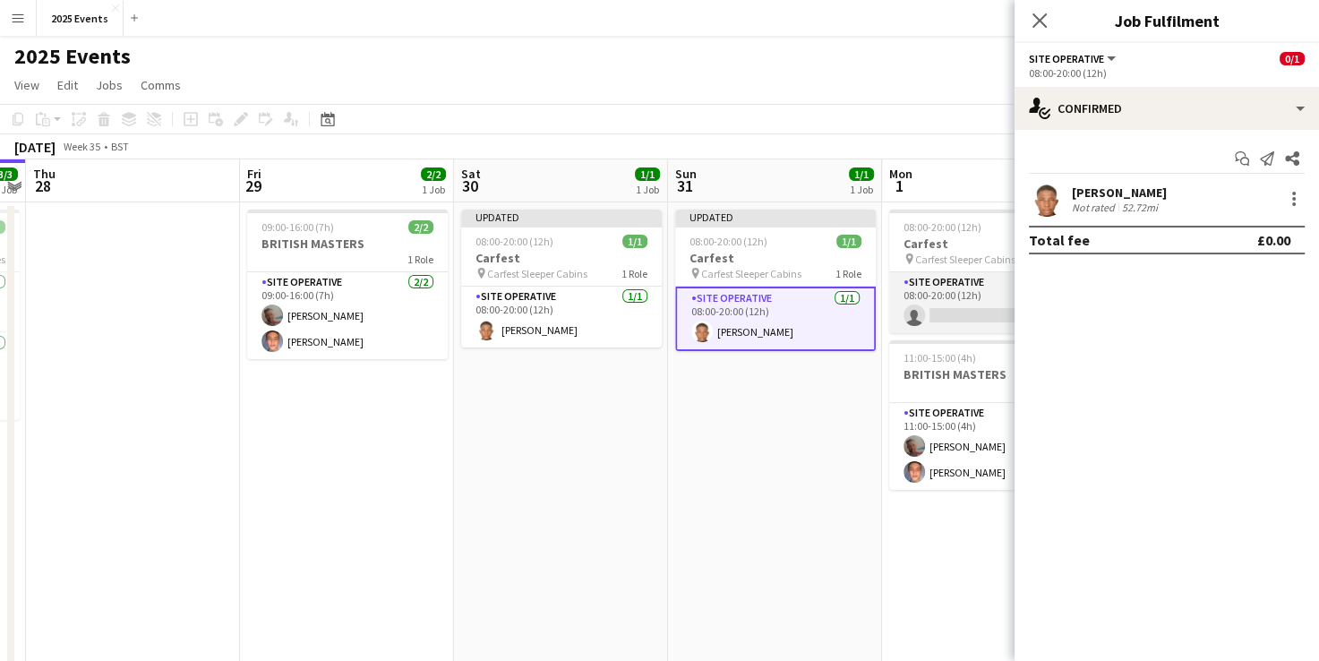
click at [963, 292] on app-card-role "Site Operative 3A 0/1 08:00-20:00 (12h) single-neutral-actions" at bounding box center [989, 302] width 201 height 61
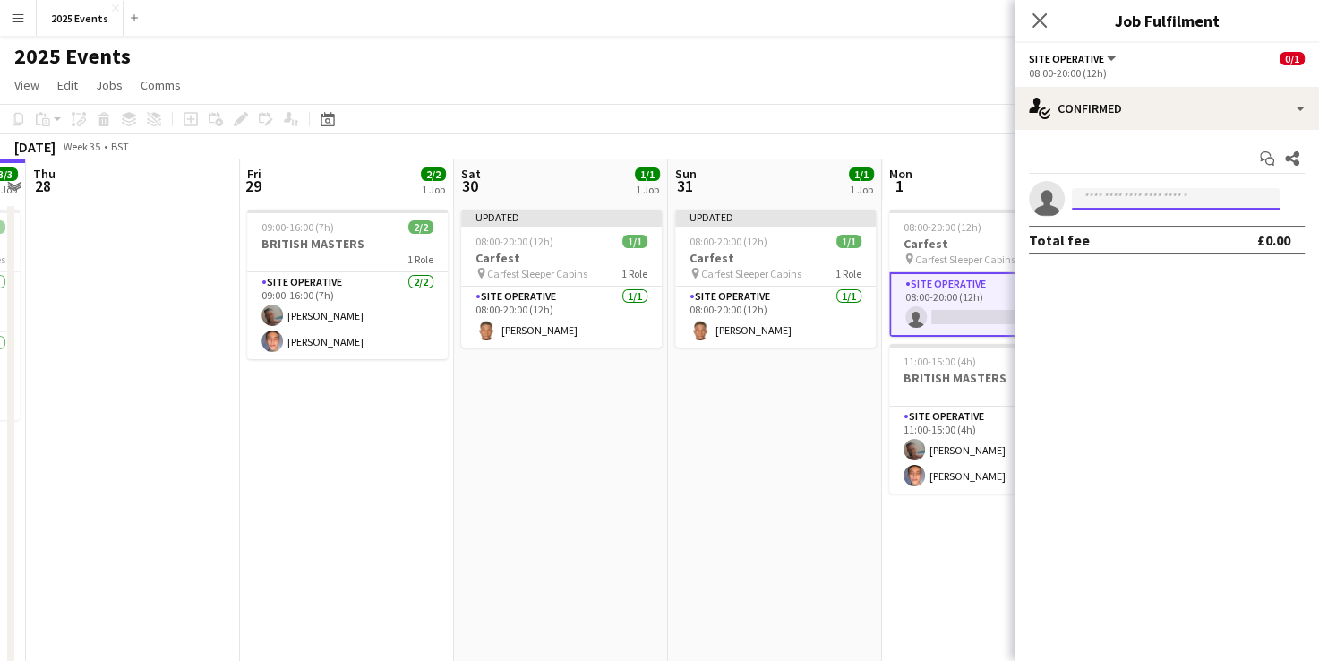
click at [1137, 198] on input at bounding box center [1176, 198] width 208 height 21
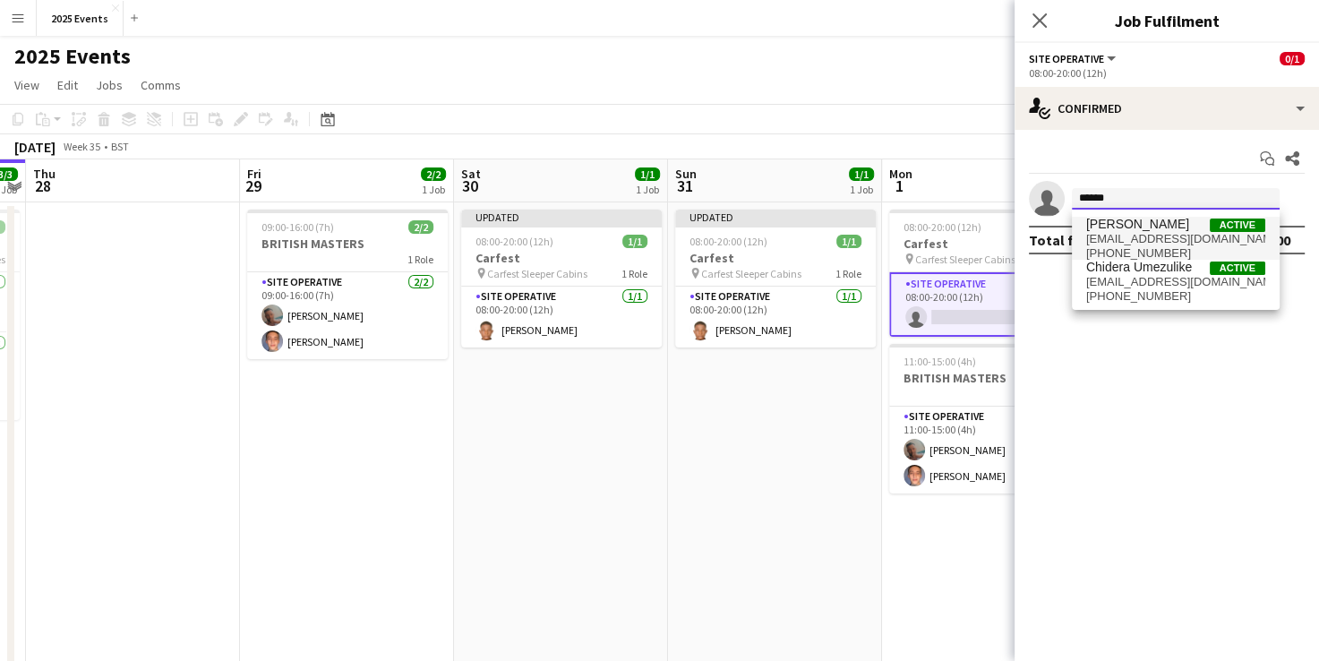
type input "******"
click at [1139, 227] on span "[PERSON_NAME]" at bounding box center [1138, 224] width 103 height 15
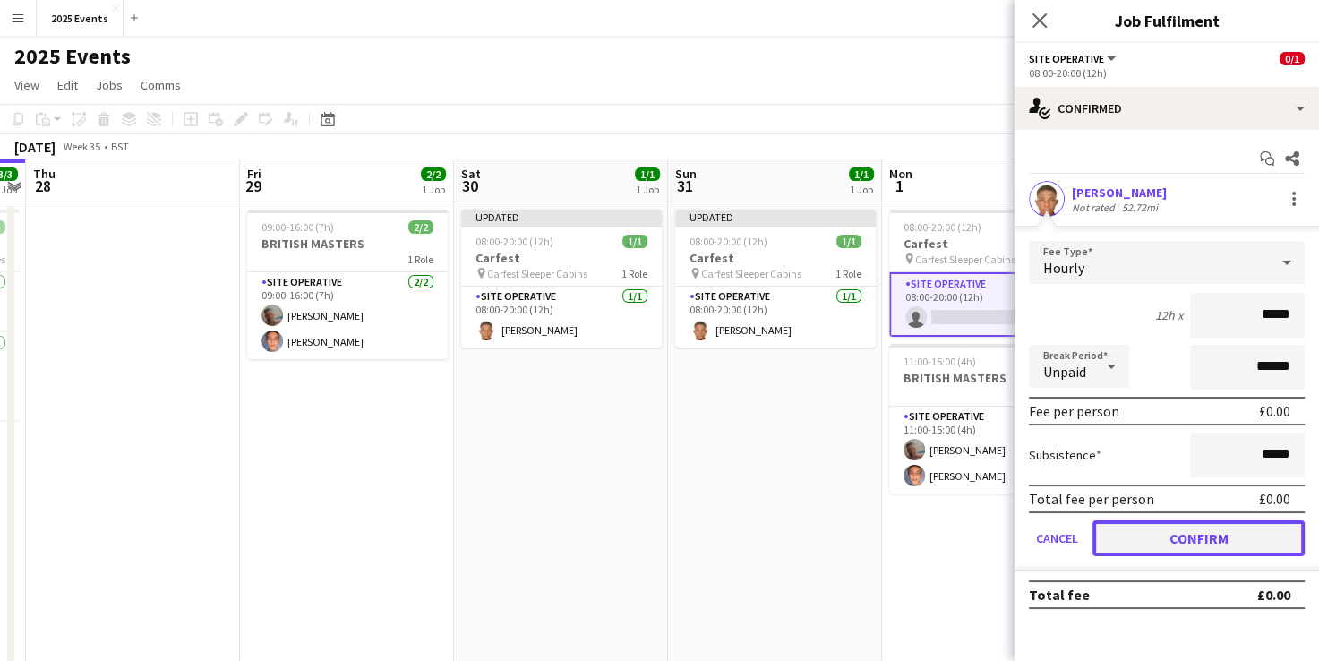
click at [1145, 543] on button "Confirm" at bounding box center [1199, 538] width 212 height 36
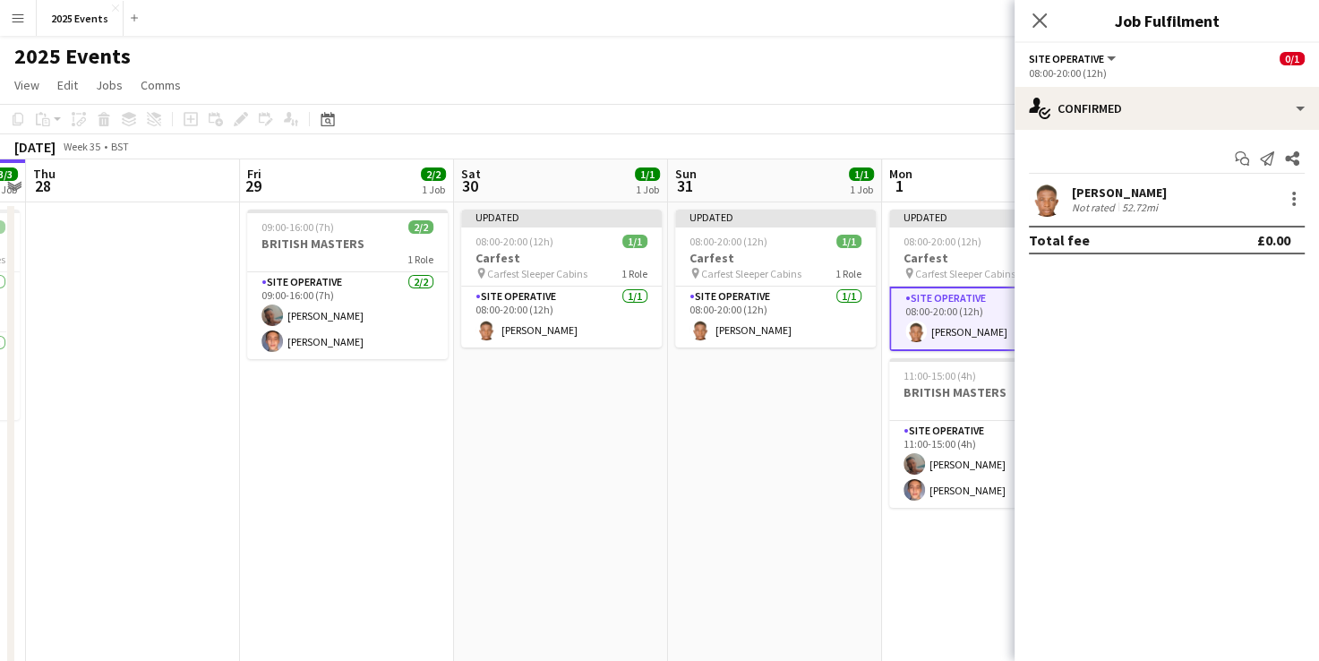
click at [824, 425] on app-date-cell "Updated 08:00-20:00 (12h) 1/1 Carfest pin Carfest Sleeper Cabins 1 Role Site Op…" at bounding box center [775, 492] width 214 height 580
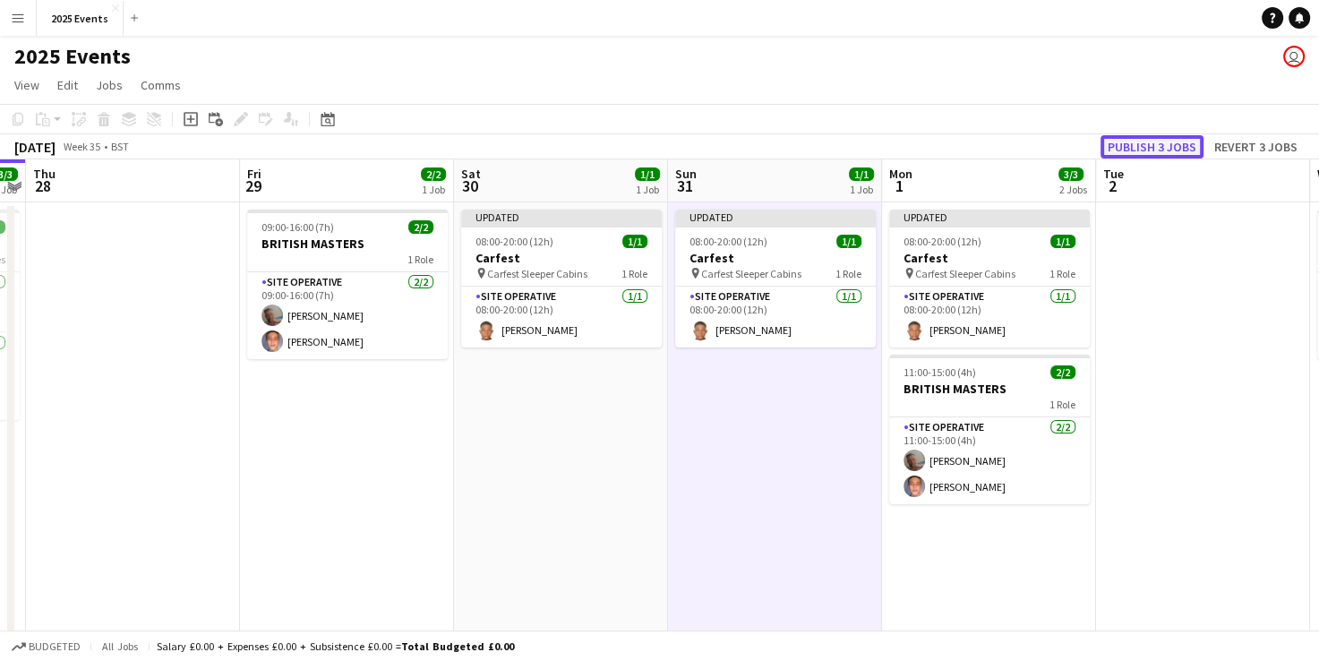
click at [1160, 135] on button "Publish 3 jobs" at bounding box center [1152, 146] width 103 height 23
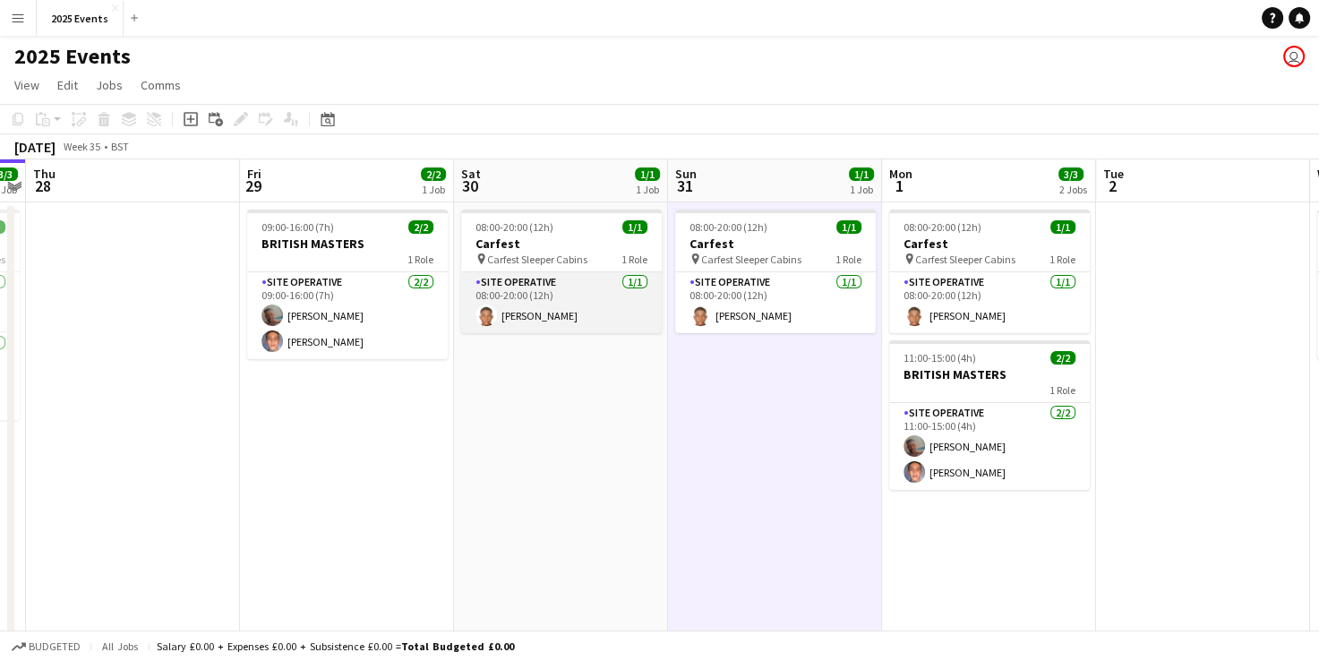
click at [589, 277] on app-card-role "Site Operative [DATE] 08:00-20:00 (12h) [PERSON_NAME]" at bounding box center [561, 302] width 201 height 61
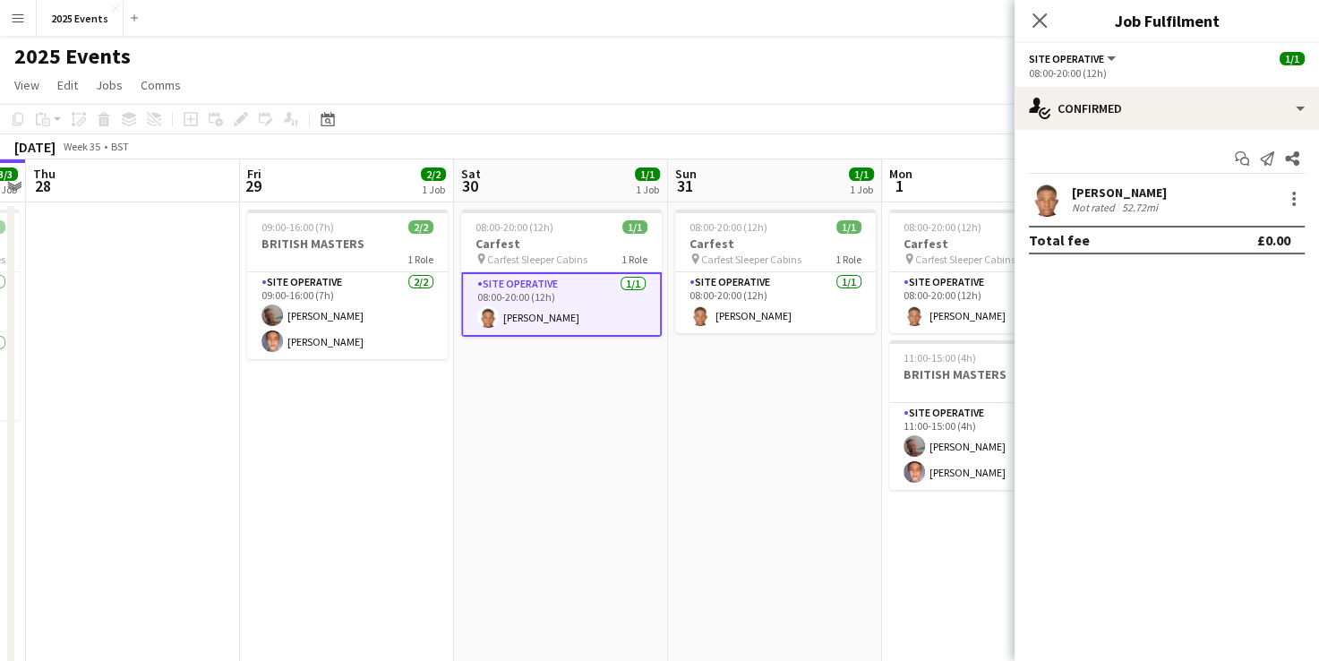
click at [1052, 193] on app-user-avatar at bounding box center [1047, 199] width 36 height 36
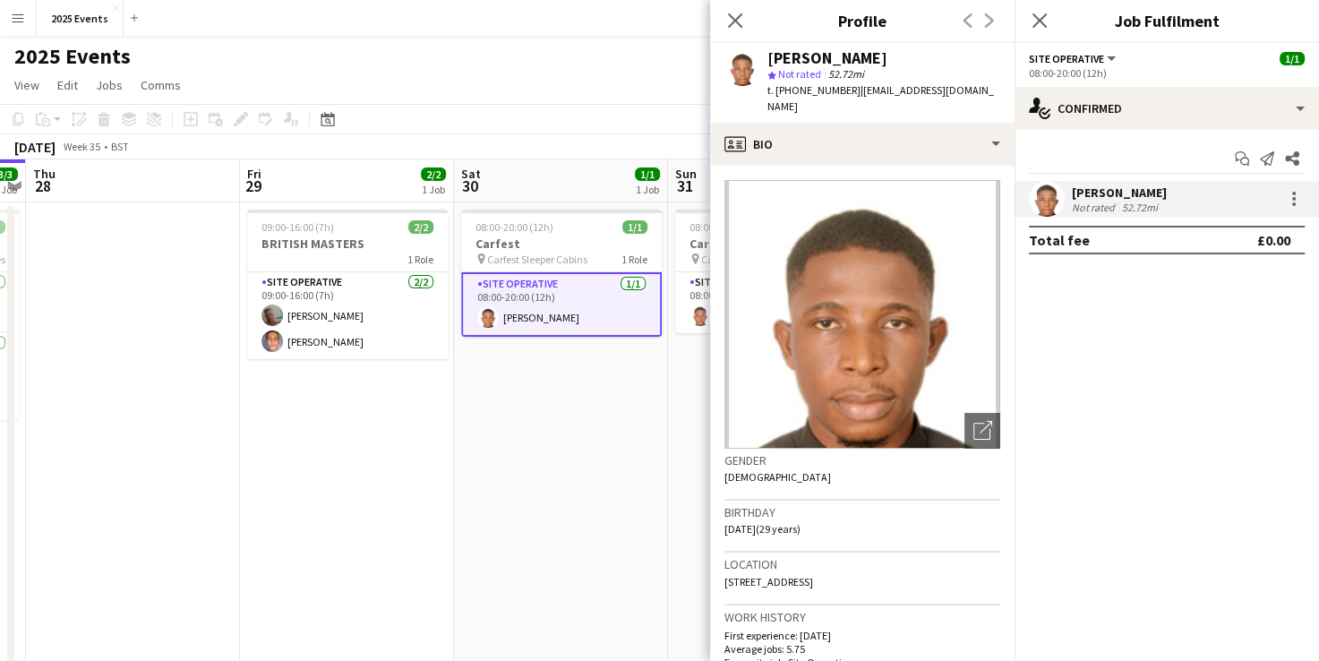
drag, startPoint x: 968, startPoint y: 68, endPoint x: 762, endPoint y: 57, distance: 206.3
click at [762, 57] on div "[PERSON_NAME] star Not rated 52.72mi t. [PHONE_NUMBER] | [EMAIL_ADDRESS][DOMAIN…" at bounding box center [862, 83] width 305 height 80
click at [975, 60] on app-profile-header "[PERSON_NAME] star Not rated 52.72mi t. [PHONE_NUMBER] | [EMAIL_ADDRESS][DOMAIN…" at bounding box center [862, 83] width 305 height 80
drag, startPoint x: 964, startPoint y: 56, endPoint x: 763, endPoint y: 56, distance: 200.7
click at [763, 56] on div "[PERSON_NAME] star Not rated 52.72mi t. [PHONE_NUMBER] | [EMAIL_ADDRESS][DOMAIN…" at bounding box center [862, 83] width 305 height 80
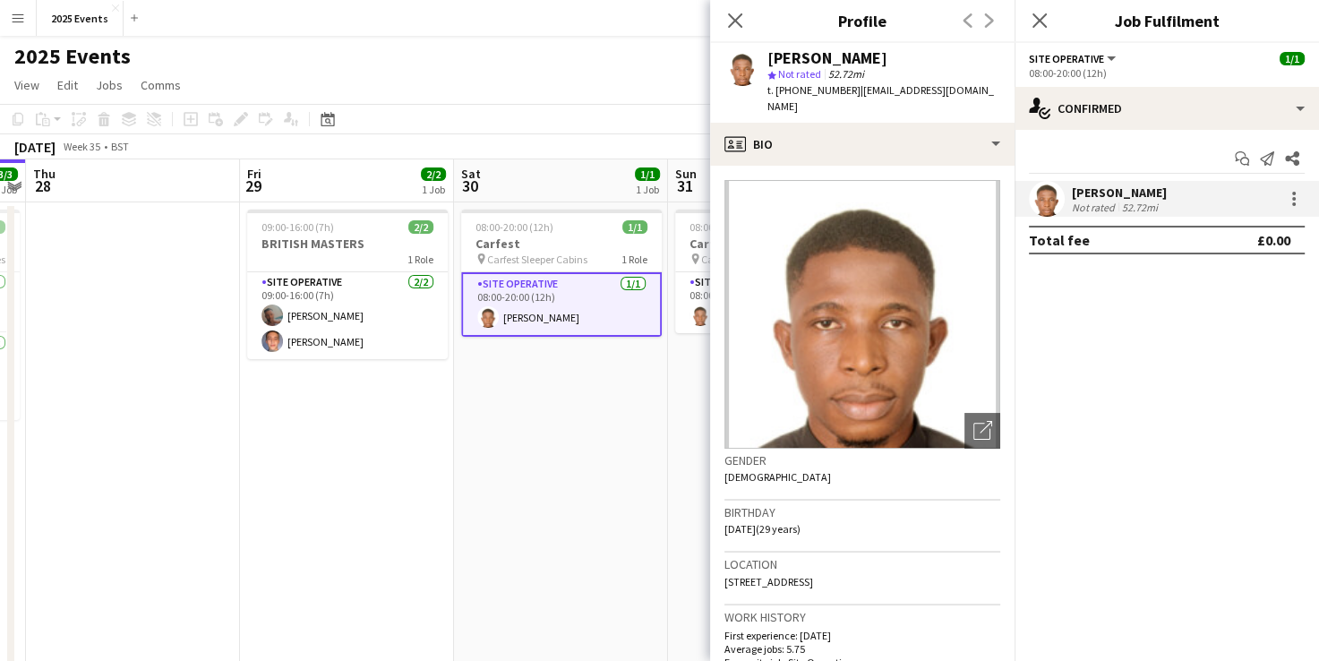
copy div "[PERSON_NAME]"
drag, startPoint x: 964, startPoint y: 89, endPoint x: 793, endPoint y: 92, distance: 171.1
click at [793, 92] on div "[PERSON_NAME] star Not rated 52.72mi t. [PHONE_NUMBER] | [EMAIL_ADDRESS][DOMAIN…" at bounding box center [862, 83] width 305 height 80
copy div "7867219115 | [EMAIL_ADDRESS][DOMAIN_NAME]"
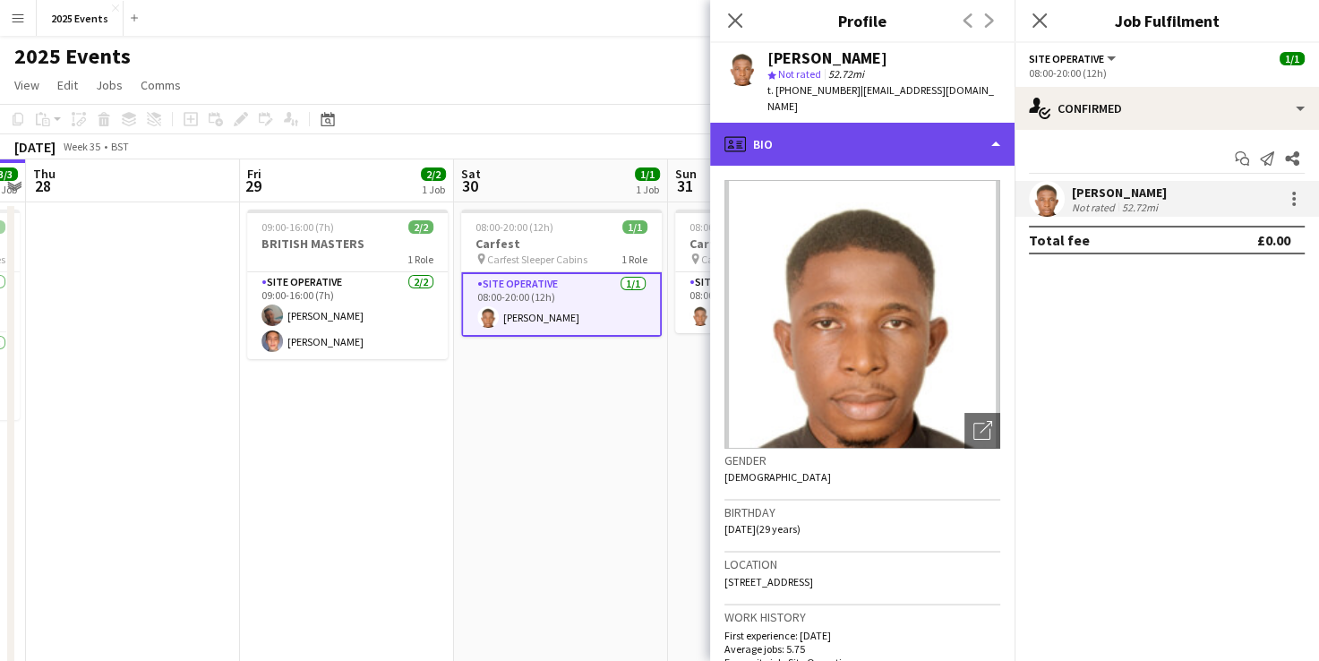
click at [967, 144] on div "profile Bio" at bounding box center [862, 144] width 305 height 43
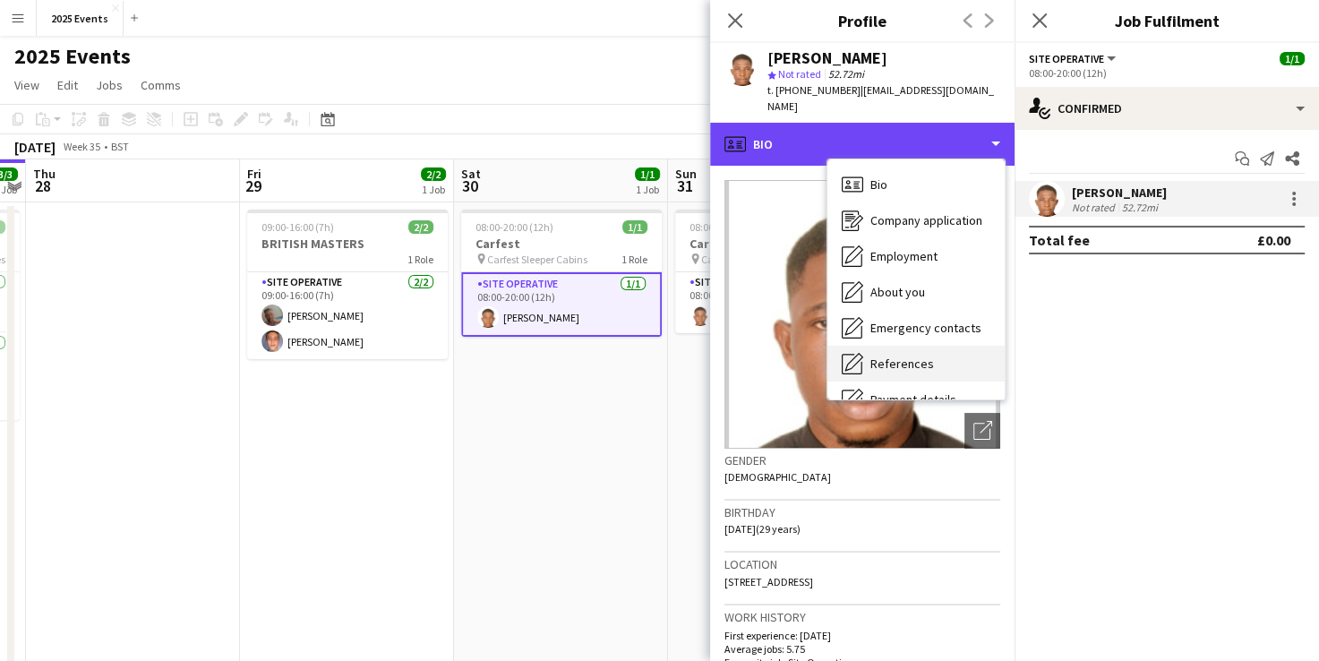
scroll to position [133, 0]
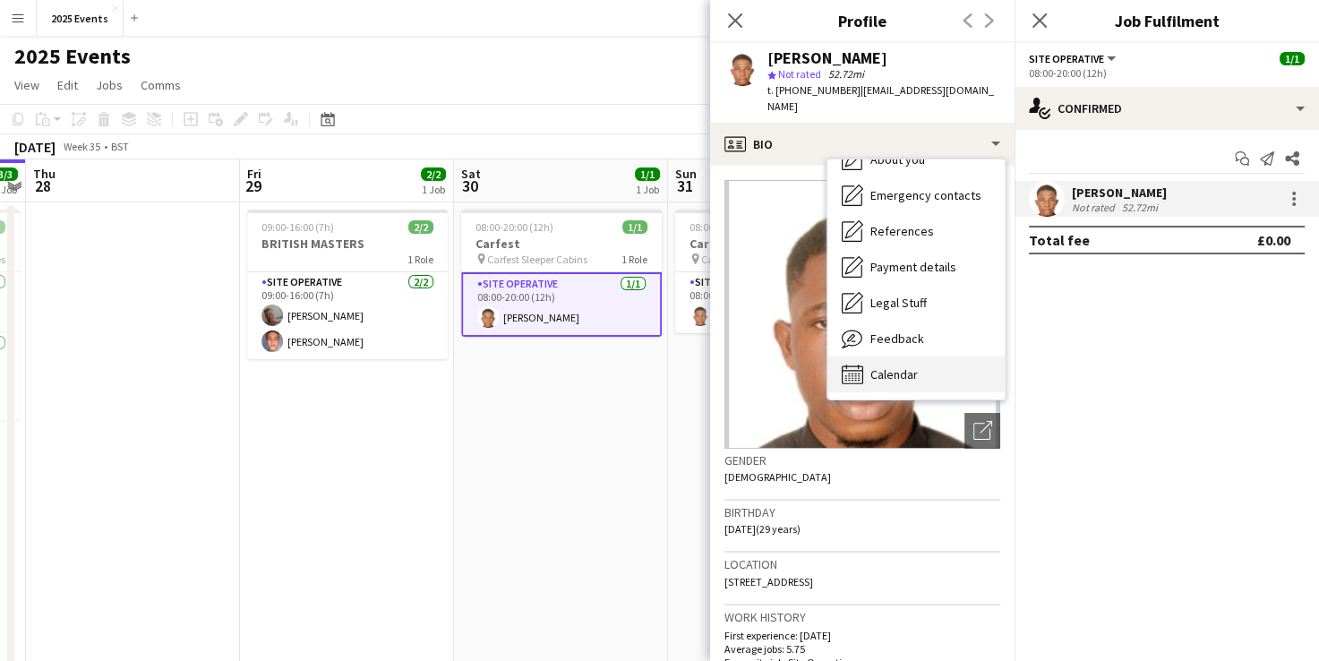
click at [906, 366] on span "Calendar" at bounding box center [894, 374] width 47 height 16
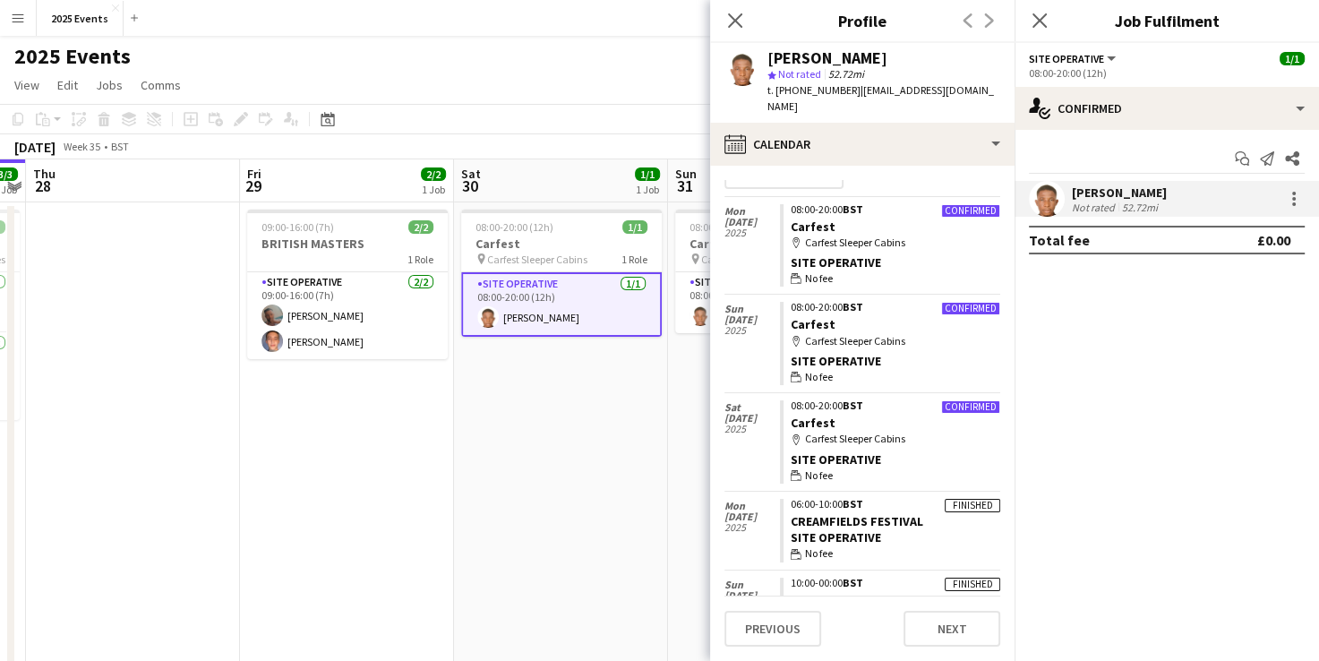
scroll to position [0, 0]
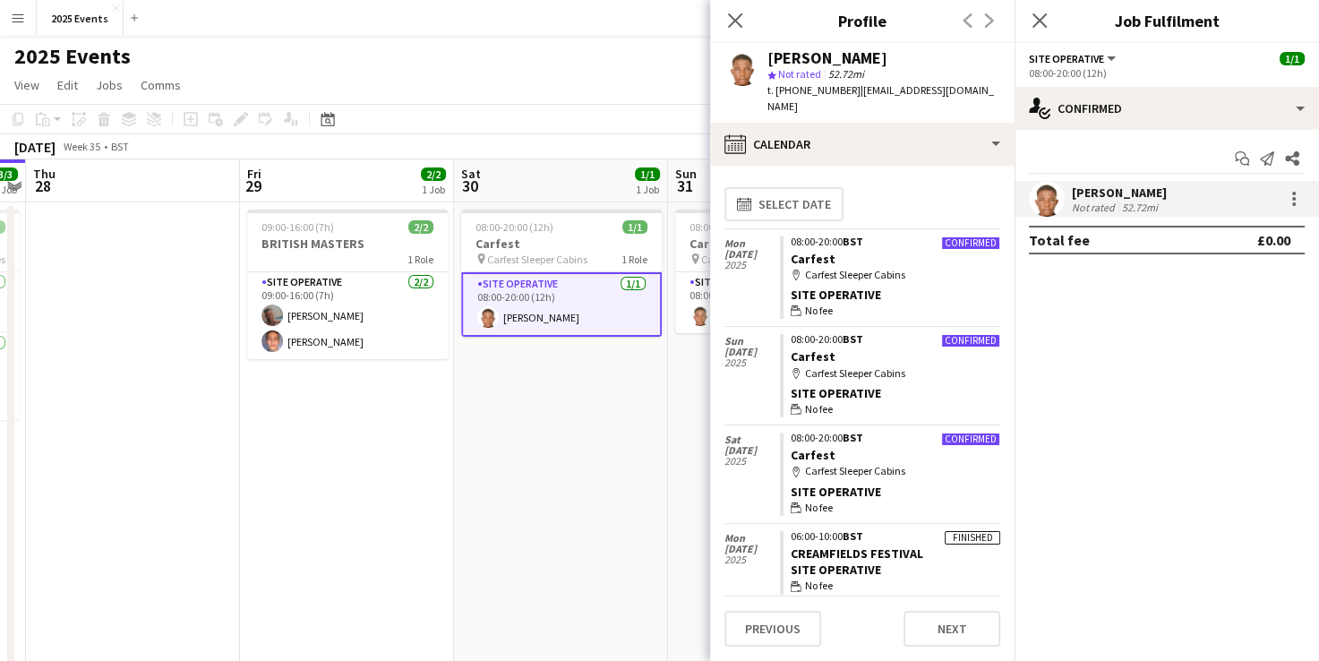
click at [651, 457] on app-date-cell "08:00-20:00 (12h) 1/1 Carfest pin Carfest Sleeper Cabins 1 Role Site Operative …" at bounding box center [561, 492] width 214 height 580
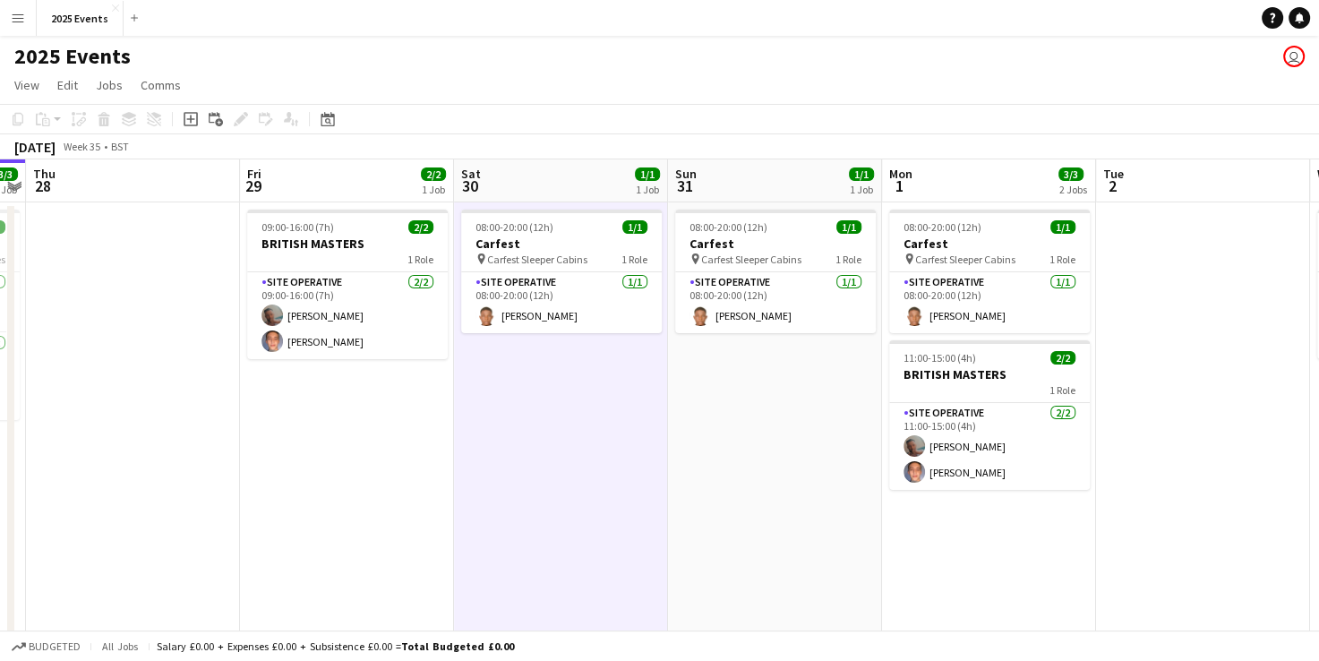
click at [752, 457] on app-date-cell "08:00-20:00 (12h) 1/1 Carfest pin Carfest Sleeper Cabins 1 Role Site Operative …" at bounding box center [775, 492] width 214 height 580
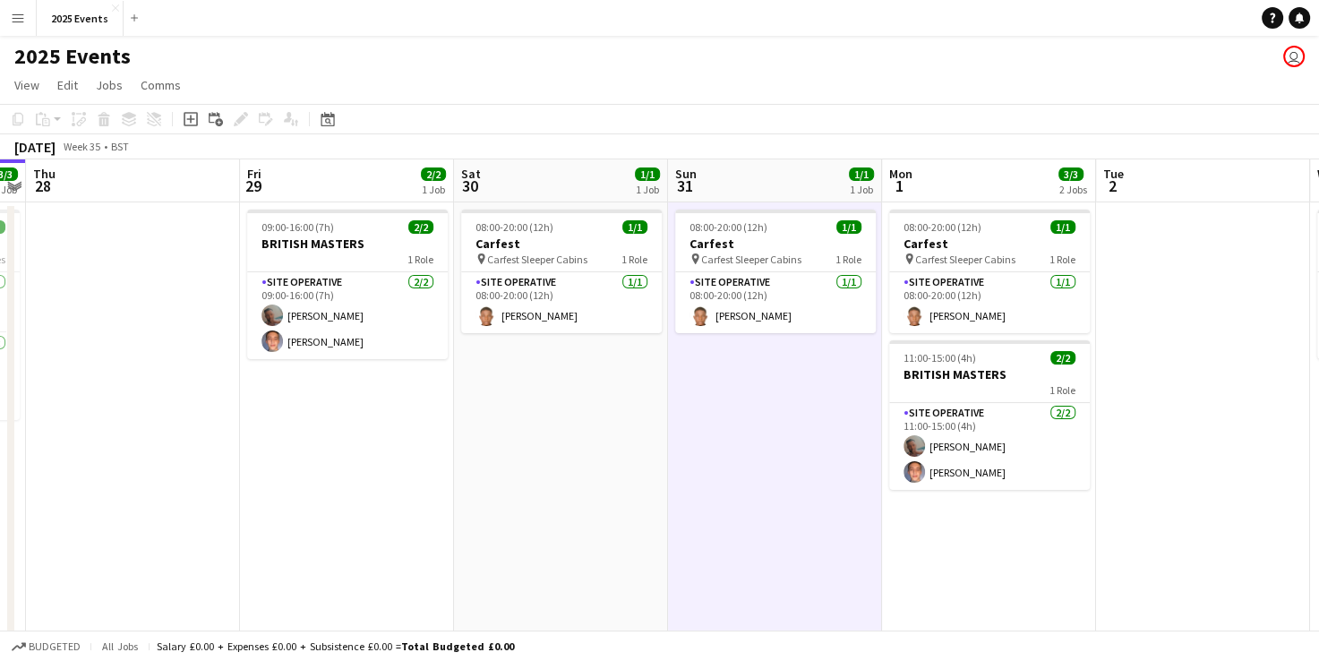
click at [748, 475] on app-date-cell "08:00-20:00 (12h) 1/1 Carfest pin Carfest Sleeper Cabins 1 Role Site Operative …" at bounding box center [775, 492] width 214 height 580
